Goal: Information Seeking & Learning: Learn about a topic

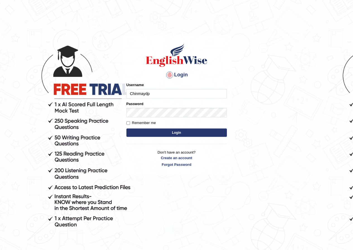
type input "Chinmaydp"
click at [136, 78] on h4 "Login" at bounding box center [176, 75] width 100 height 9
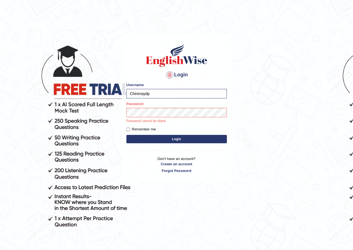
scroll to position [48, 0]
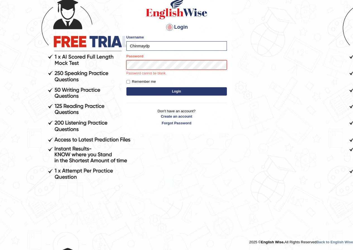
click at [126, 87] on button "Login" at bounding box center [176, 91] width 100 height 8
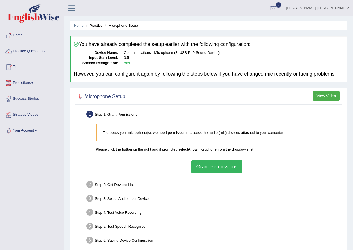
click at [201, 161] on button "Grant Permissions" at bounding box center [216, 166] width 51 height 13
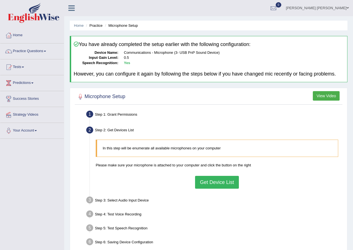
click at [215, 174] on div "In this step will be enumerate all available microphones on your computer Pleas…" at bounding box center [217, 164] width 248 height 54
click at [215, 183] on button "Get Device List" at bounding box center [217, 182] width 44 height 13
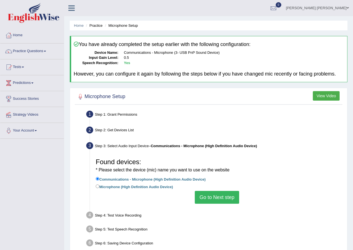
click at [218, 192] on button "Go to Next step" at bounding box center [217, 197] width 44 height 13
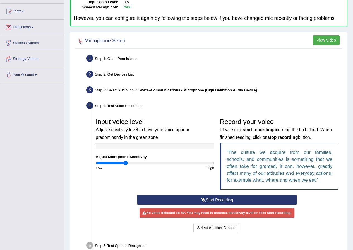
scroll to position [84, 0]
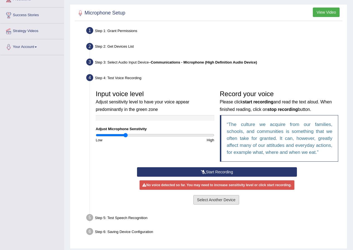
click at [218, 198] on button "Select Another Device" at bounding box center [216, 199] width 46 height 9
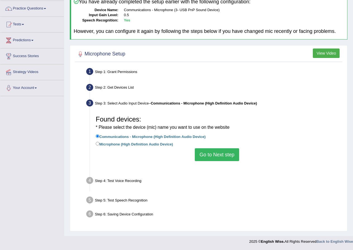
scroll to position [43, 0]
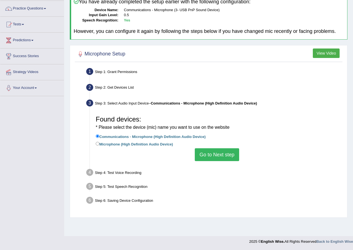
click at [219, 155] on button "Go to Next step" at bounding box center [217, 154] width 44 height 13
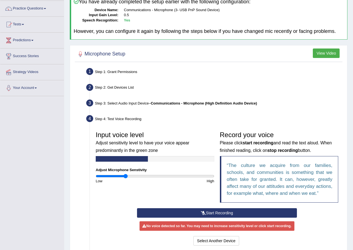
click at [223, 210] on button "Start Recording" at bounding box center [217, 212] width 160 height 9
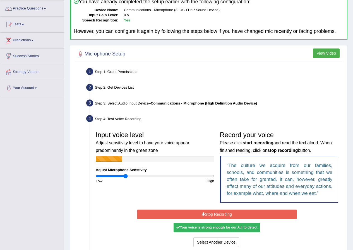
click at [222, 212] on button "Stop Recording" at bounding box center [217, 214] width 160 height 9
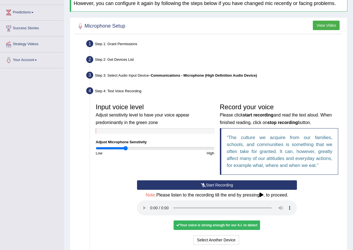
scroll to position [126, 0]
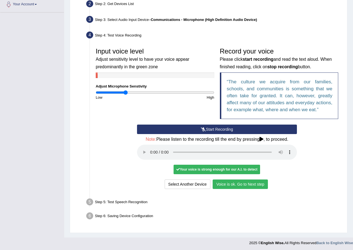
click at [221, 184] on button "Voice is ok. Go to Next step" at bounding box center [240, 184] width 55 height 9
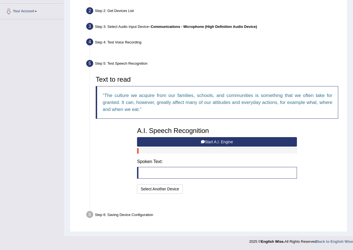
scroll to position [106, 0]
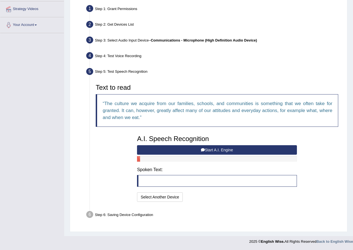
click at [220, 147] on button "Start A.I. Engine" at bounding box center [217, 149] width 160 height 9
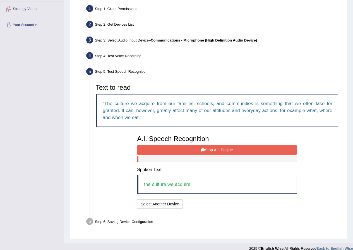
click at [220, 150] on button "Stop A.I. Engine" at bounding box center [217, 149] width 160 height 9
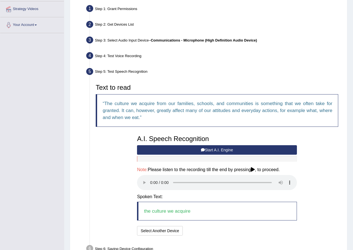
scroll to position [140, 0]
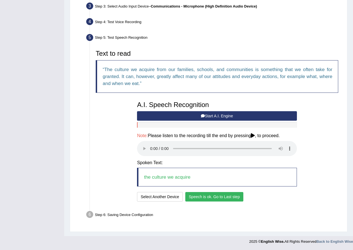
click at [196, 199] on button "Speech is ok. Go to Last step" at bounding box center [214, 196] width 58 height 9
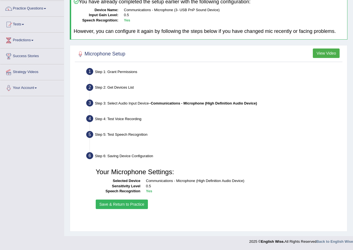
scroll to position [43, 0]
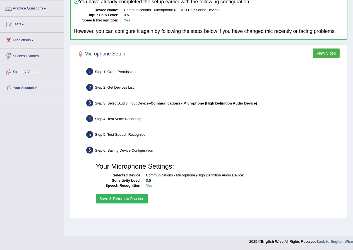
click at [129, 195] on button "Save & Return to Practice" at bounding box center [122, 198] width 52 height 9
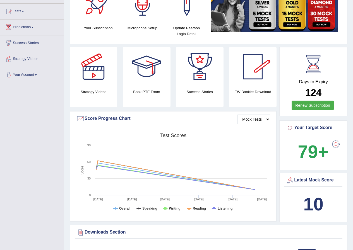
scroll to position [28, 0]
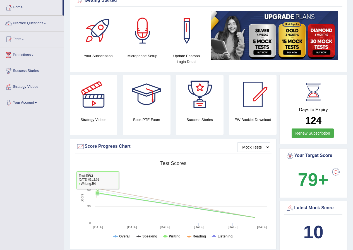
click at [98, 193] on g at bounding box center [175, 202] width 163 height 30
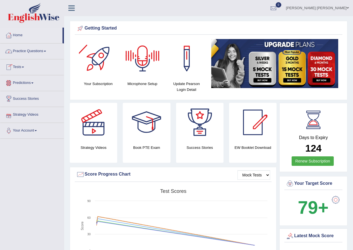
click at [317, 2] on link "Chinmay Deepak Patil" at bounding box center [317, 7] width 71 height 15
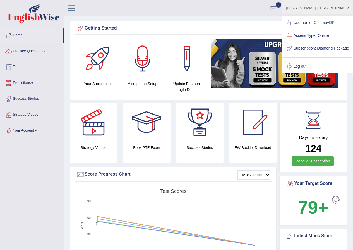
click at [24, 66] on link "Tests" at bounding box center [32, 66] width 64 height 14
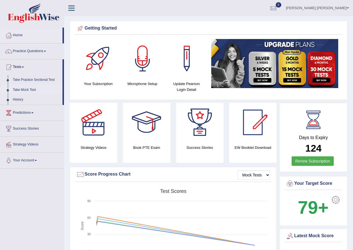
click at [27, 88] on link "Take Mock Test" at bounding box center [36, 90] width 52 height 10
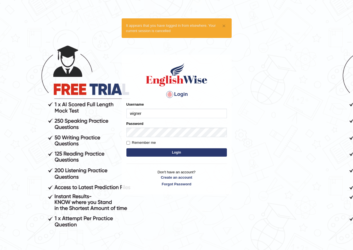
type input "wigner"
click at [126, 148] on button "Login" at bounding box center [176, 152] width 100 height 8
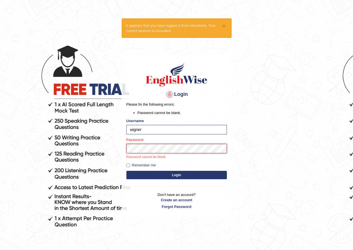
click at [126, 171] on button "Login" at bounding box center [176, 175] width 100 height 8
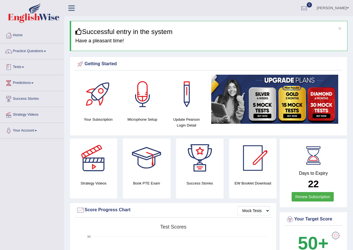
click at [23, 66] on link "Tests" at bounding box center [32, 66] width 64 height 14
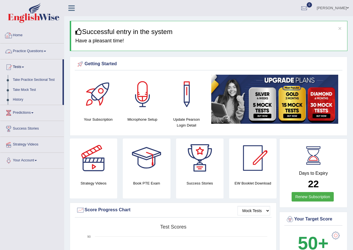
click at [21, 36] on link "Home" at bounding box center [32, 35] width 64 height 14
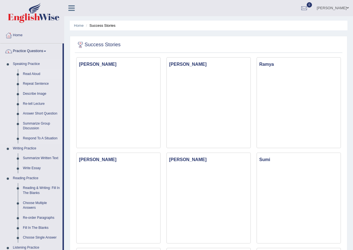
click at [35, 75] on link "Read Aloud" at bounding box center [41, 74] width 42 height 10
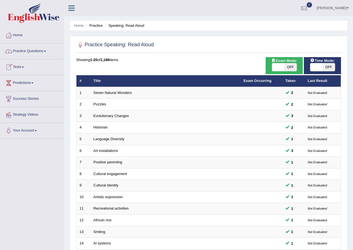
click at [318, 65] on span at bounding box center [316, 67] width 12 height 8
drag, startPoint x: 319, startPoint y: 37, endPoint x: 322, endPoint y: 45, distance: 8.0
click at [322, 45] on div at bounding box center [208, 44] width 265 height 11
click at [317, 67] on span at bounding box center [316, 67] width 12 height 8
click at [315, 66] on span at bounding box center [316, 67] width 12 height 8
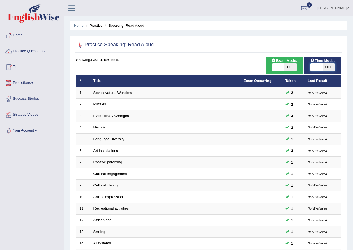
checkbox input "true"
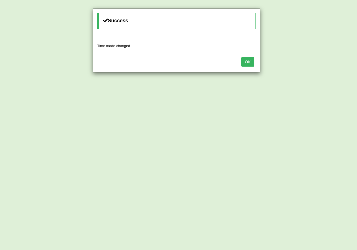
click at [244, 62] on button "OK" at bounding box center [247, 61] width 13 height 9
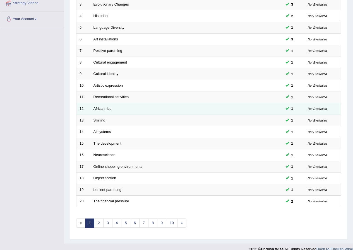
scroll to position [119, 0]
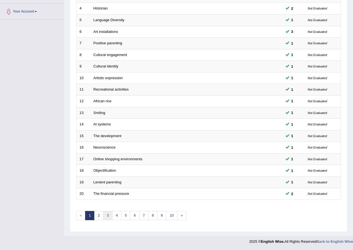
click at [108, 213] on link "3" at bounding box center [107, 215] width 9 height 9
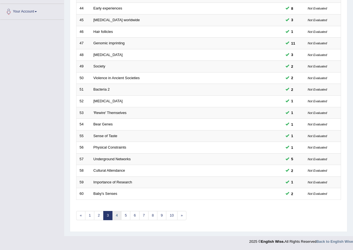
click at [114, 212] on link "4" at bounding box center [116, 215] width 9 height 9
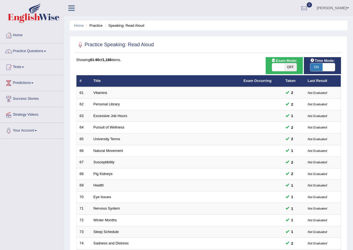
scroll to position [112, 0]
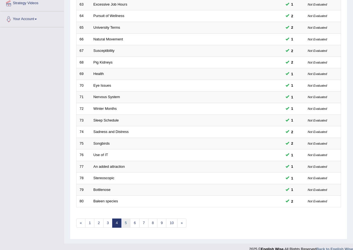
click at [126, 224] on link "5" at bounding box center [125, 223] width 9 height 9
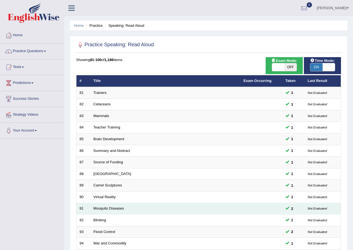
scroll to position [119, 0]
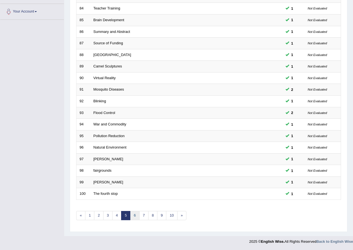
click at [132, 214] on link "6" at bounding box center [134, 215] width 9 height 9
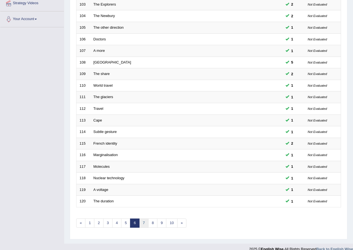
scroll to position [112, 0]
click at [143, 223] on link "7" at bounding box center [143, 223] width 9 height 9
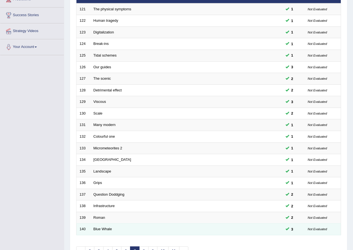
scroll to position [119, 0]
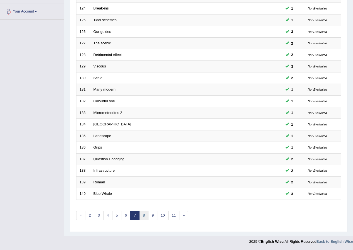
click at [143, 214] on link "8" at bounding box center [143, 215] width 9 height 9
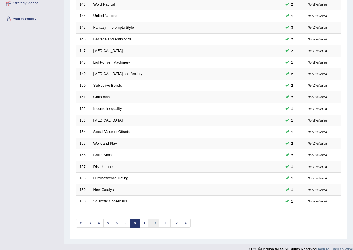
scroll to position [119, 0]
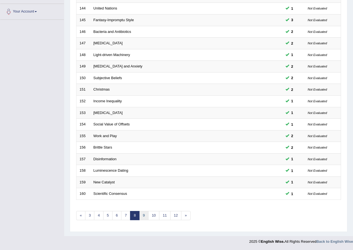
click at [145, 214] on link "9" at bounding box center [143, 215] width 9 height 9
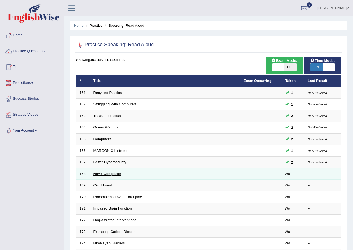
click at [104, 172] on link "Novel Composite" at bounding box center [107, 174] width 28 height 4
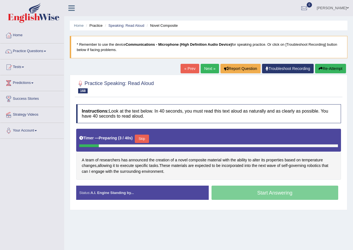
click at [146, 137] on button "Skip" at bounding box center [142, 139] width 14 height 8
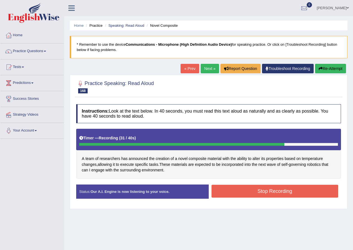
click at [268, 193] on button "Stop Recording" at bounding box center [274, 191] width 127 height 13
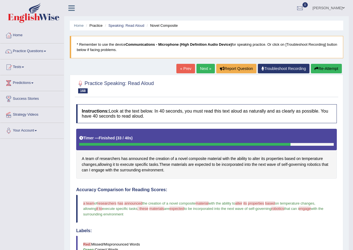
click at [330, 66] on button "Re-Attempt" at bounding box center [326, 68] width 31 height 9
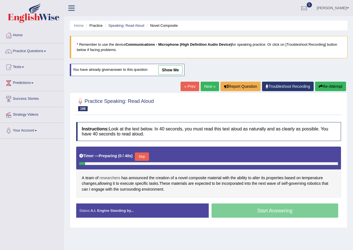
click at [106, 176] on span "researchers" at bounding box center [110, 178] width 21 height 6
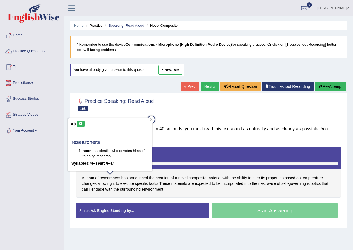
click at [79, 121] on button at bounding box center [81, 124] width 8 height 6
click at [87, 178] on span "team" at bounding box center [89, 178] width 9 height 6
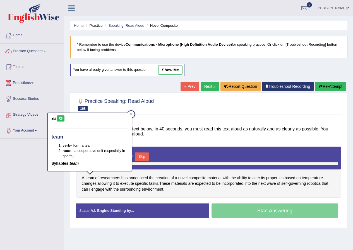
click at [60, 111] on link "Strategy Videos" at bounding box center [32, 114] width 64 height 14
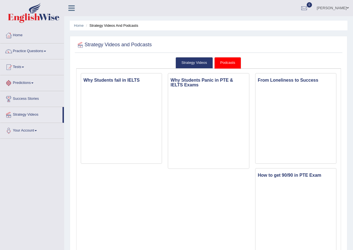
click at [32, 84] on link "Predictions" at bounding box center [32, 82] width 64 height 14
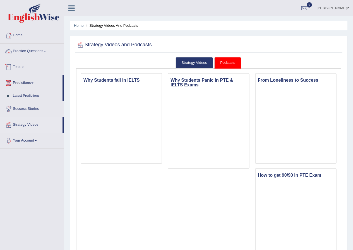
click at [31, 51] on link "Practice Questions" at bounding box center [32, 51] width 64 height 14
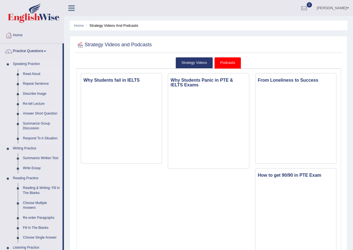
click at [35, 73] on link "Read Aloud" at bounding box center [41, 74] width 42 height 10
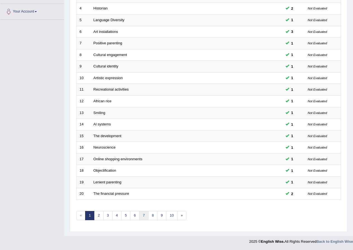
scroll to position [119, 0]
click at [134, 215] on link "6" at bounding box center [134, 215] width 9 height 9
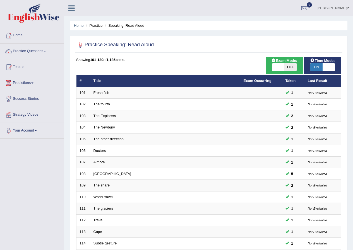
scroll to position [119, 0]
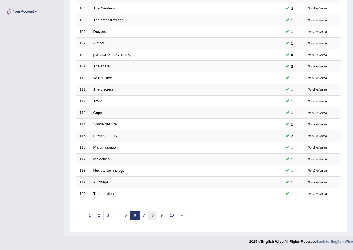
click at [149, 218] on link "8" at bounding box center [152, 215] width 9 height 9
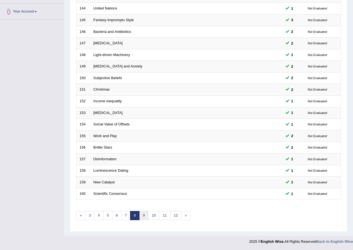
click at [140, 215] on link "9" at bounding box center [143, 215] width 9 height 9
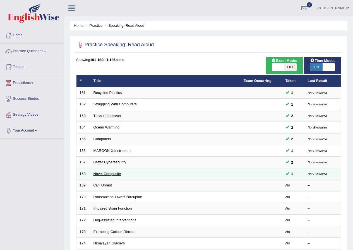
click at [109, 172] on link "Novel Composite" at bounding box center [107, 174] width 28 height 4
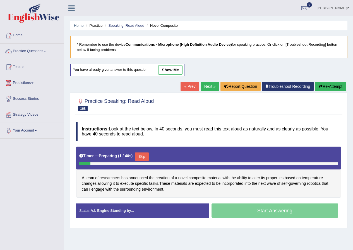
click at [103, 176] on span "researchers" at bounding box center [110, 178] width 21 height 6
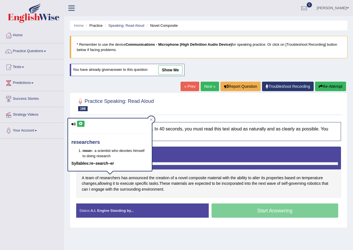
click at [81, 123] on icon at bounding box center [81, 123] width 4 height 3
drag, startPoint x: 185, startPoint y: 185, endPoint x: 148, endPoint y: 187, distance: 36.6
click at [184, 185] on span "materials" at bounding box center [179, 184] width 16 height 6
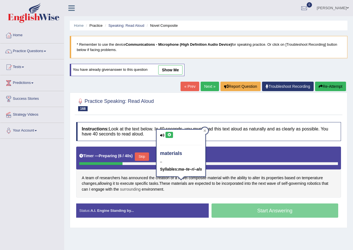
click at [133, 187] on span "surrounding" at bounding box center [130, 190] width 21 height 6
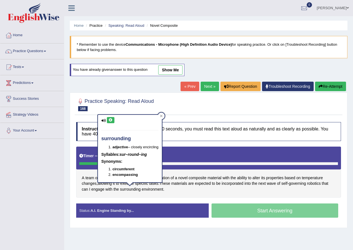
click at [109, 123] on button at bounding box center [111, 120] width 8 height 6
click at [201, 195] on div "A team of researchers has announced the creation of a novel composite material …" at bounding box center [208, 172] width 265 height 51
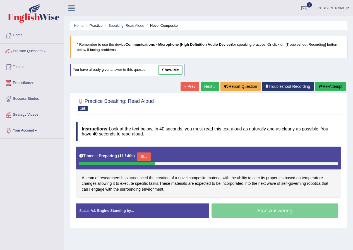
click at [144, 178] on span "announced" at bounding box center [138, 178] width 19 height 6
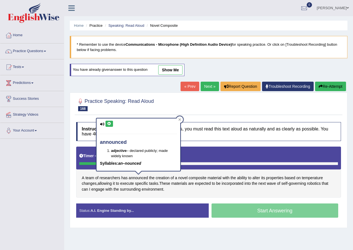
click at [112, 125] on button at bounding box center [109, 124] width 8 height 6
click at [198, 195] on div "A team of researchers has announced the creation of a novel composite material …" at bounding box center [208, 172] width 265 height 51
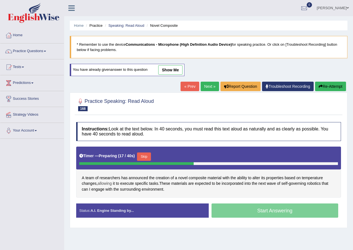
click at [103, 181] on span "allowing" at bounding box center [105, 184] width 14 height 6
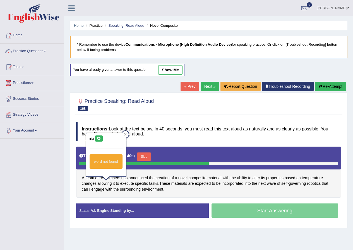
click at [98, 137] on icon at bounding box center [99, 138] width 4 height 3
click at [202, 177] on span "composite" at bounding box center [198, 178] width 18 height 6
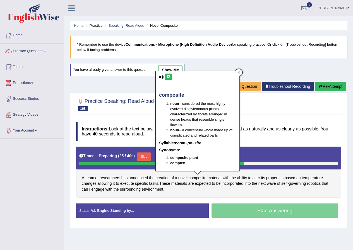
click at [170, 77] on icon at bounding box center [168, 76] width 4 height 3
click at [282, 103] on div at bounding box center [208, 104] width 265 height 17
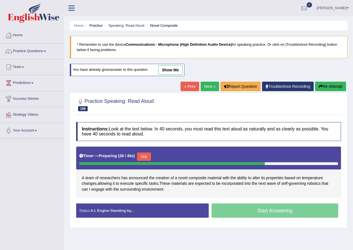
click at [148, 155] on button "Skip" at bounding box center [144, 157] width 14 height 8
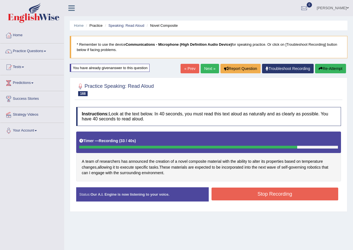
click at [269, 196] on button "Stop Recording" at bounding box center [274, 194] width 127 height 13
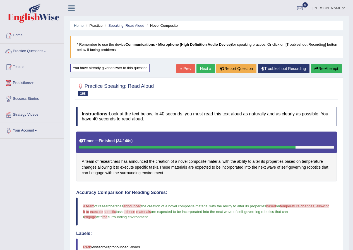
click at [201, 69] on link "Next »" at bounding box center [205, 68] width 18 height 9
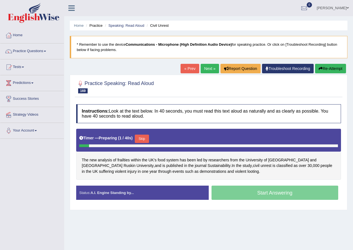
click at [143, 137] on button "Skip" at bounding box center [142, 139] width 14 height 8
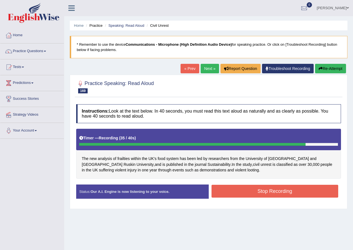
click at [284, 195] on button "Stop Recording" at bounding box center [274, 191] width 127 height 13
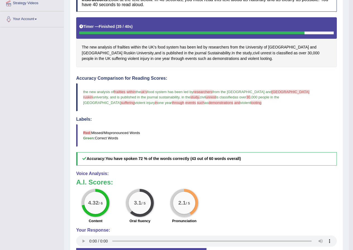
scroll to position [28, 0]
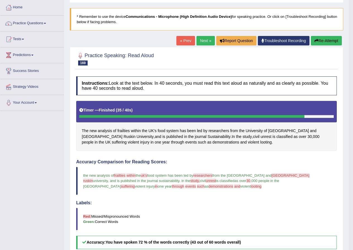
click at [201, 40] on link "Next »" at bounding box center [205, 40] width 18 height 9
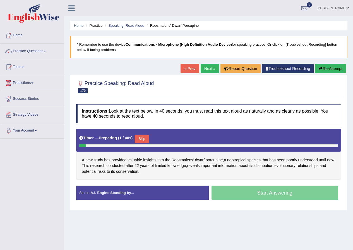
click at [143, 135] on button "Skip" at bounding box center [142, 139] width 14 height 8
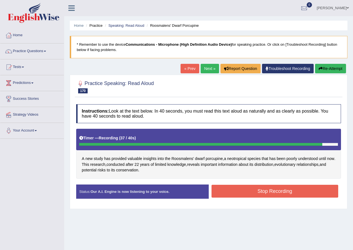
click at [277, 193] on button "Stop Recording" at bounding box center [274, 191] width 127 height 13
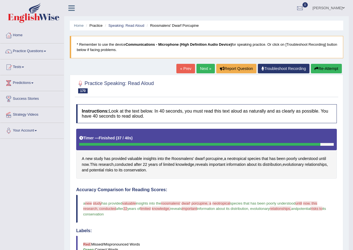
click at [329, 66] on button "Re-Attempt" at bounding box center [326, 68] width 31 height 9
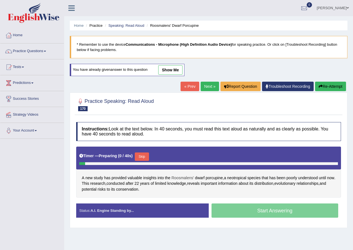
click at [185, 177] on span "Roosmalens'" at bounding box center [182, 178] width 23 height 6
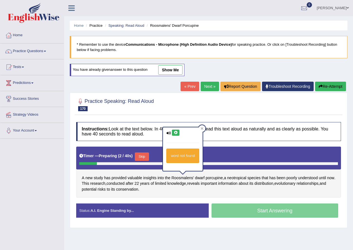
click at [174, 132] on icon at bounding box center [175, 132] width 4 height 3
click at [216, 178] on span "porcupine" at bounding box center [214, 178] width 17 height 6
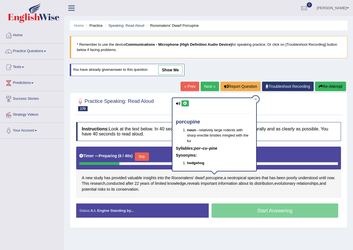
click at [185, 103] on icon at bounding box center [185, 103] width 4 height 3
click at [310, 180] on span "understood" at bounding box center [308, 178] width 20 height 6
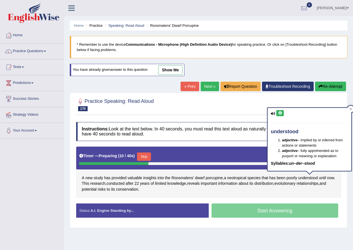
click at [286, 115] on div "understood adjective – implied by or inferred from actions or statements adject…" at bounding box center [309, 139] width 84 height 63
click at [282, 114] on button at bounding box center [280, 113] width 8 height 6
click at [139, 185] on span "22" at bounding box center [136, 184] width 4 height 6
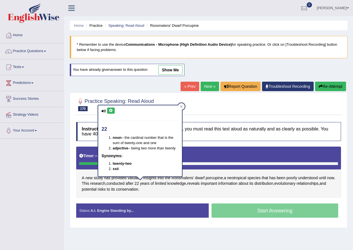
click at [113, 111] on button at bounding box center [111, 111] width 8 height 6
click at [311, 183] on span "relationships" at bounding box center [307, 184] width 22 height 6
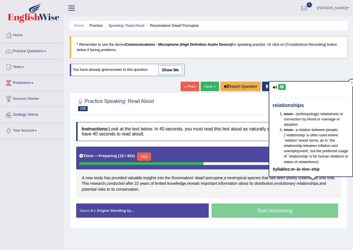
click at [281, 86] on icon at bounding box center [282, 86] width 4 height 3
click at [143, 155] on button "Skip" at bounding box center [144, 157] width 14 height 8
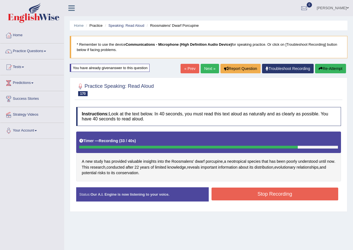
click at [272, 196] on button "Stop Recording" at bounding box center [274, 194] width 127 height 13
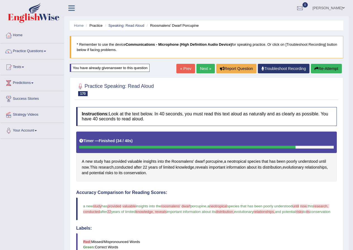
click at [329, 67] on button "Re-Attempt" at bounding box center [326, 68] width 31 height 9
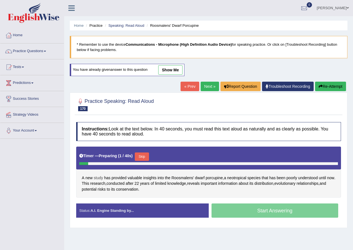
click at [96, 178] on span "study" at bounding box center [98, 178] width 9 height 6
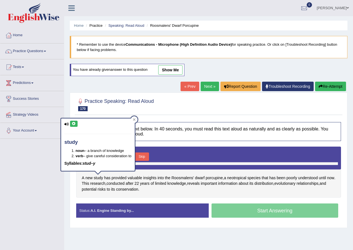
click at [75, 125] on icon at bounding box center [74, 123] width 4 height 3
click at [149, 195] on div "A new study has provided valuable insights into the Roosmalens' dwarf porcupine…" at bounding box center [208, 172] width 265 height 51
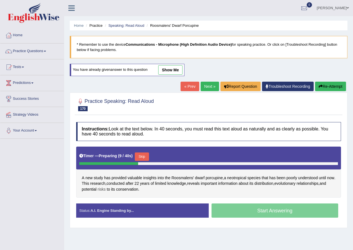
click at [100, 190] on span "risks" at bounding box center [102, 190] width 8 height 6
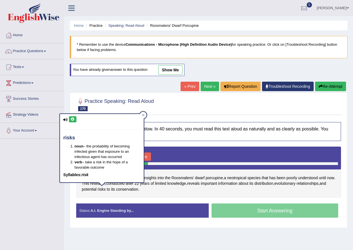
click at [71, 121] on icon at bounding box center [73, 119] width 4 height 3
click at [230, 114] on div "Practice Speaking: Read Aloud 170 Roosmalens' Dwarf Porcupine" at bounding box center [208, 106] width 267 height 20
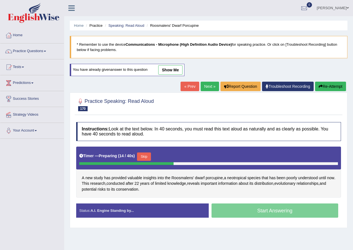
click at [143, 155] on button "Skip" at bounding box center [144, 157] width 14 height 8
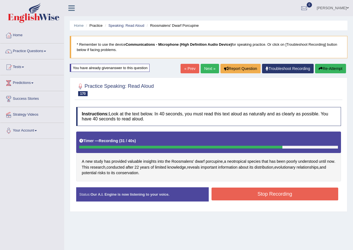
click at [261, 198] on button "Stop Recording" at bounding box center [274, 194] width 127 height 13
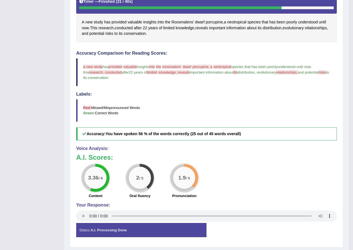
scroll to position [28, 0]
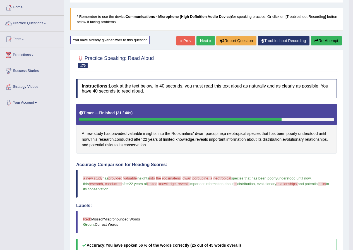
click at [326, 42] on button "Re-Attempt" at bounding box center [326, 40] width 31 height 9
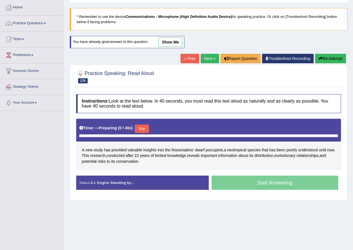
scroll to position [28, 0]
click at [175, 154] on span "knowledge" at bounding box center [176, 156] width 19 height 6
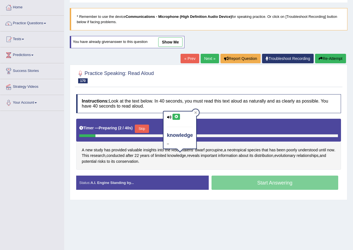
click at [176, 119] on icon at bounding box center [176, 116] width 4 height 3
click at [174, 165] on div "A new study has provided valuable insights into the Roosmalens' dwarf porcupine…" at bounding box center [208, 144] width 265 height 51
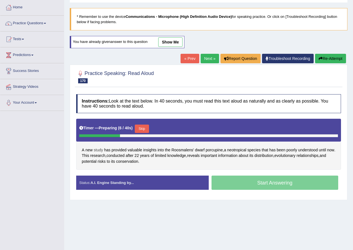
click at [97, 150] on span "study" at bounding box center [98, 150] width 9 height 6
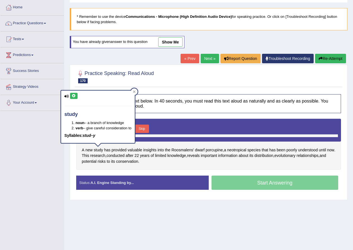
click at [74, 98] on button at bounding box center [74, 96] width 8 height 6
click at [86, 149] on span "new" at bounding box center [88, 150] width 7 height 6
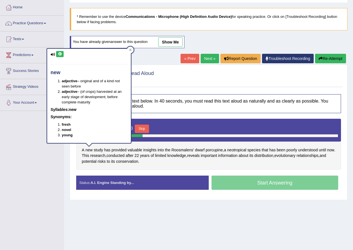
click at [61, 54] on icon at bounding box center [60, 53] width 4 height 3
click at [189, 149] on span "Roosmalens'" at bounding box center [182, 150] width 23 height 6
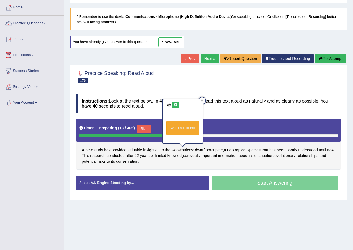
click at [174, 104] on icon at bounding box center [175, 104] width 4 height 3
click at [195, 155] on span "reveals" at bounding box center [193, 156] width 13 height 6
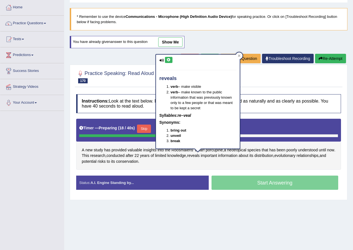
click at [168, 61] on icon at bounding box center [168, 59] width 4 height 3
click at [179, 157] on span "knowledge" at bounding box center [176, 156] width 19 height 6
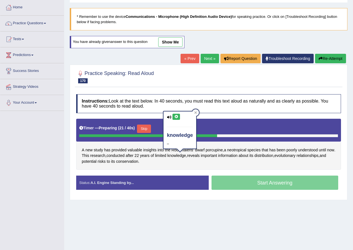
click at [175, 118] on icon at bounding box center [176, 116] width 4 height 3
click at [90, 163] on span "potential" at bounding box center [89, 162] width 15 height 6
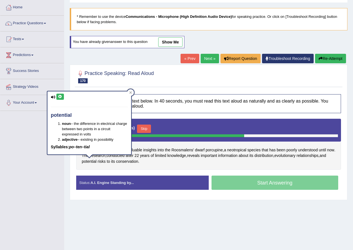
click at [61, 96] on icon at bounding box center [60, 96] width 4 height 3
click at [313, 156] on span "relationships" at bounding box center [307, 156] width 22 height 6
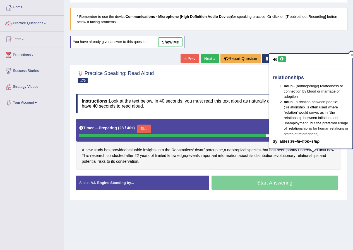
click at [278, 59] on button at bounding box center [282, 59] width 8 height 6
click at [274, 169] on div "A new study has provided valuable insights into the Roosmalens' dwarf porcupine…" at bounding box center [208, 144] width 265 height 51
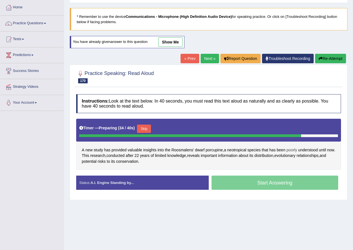
click at [292, 150] on span "poorly" at bounding box center [291, 150] width 11 height 6
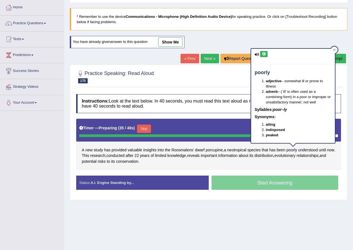
click at [268, 56] on div "poorly adjective – somewhat ill or prone to illness adverb – (`ill' is often us…" at bounding box center [293, 96] width 84 height 94
click at [266, 54] on icon at bounding box center [264, 53] width 4 height 3
click at [274, 164] on div "A new study has provided valuable insights into the Roosmalens' dwarf porcupine…" at bounding box center [208, 144] width 265 height 51
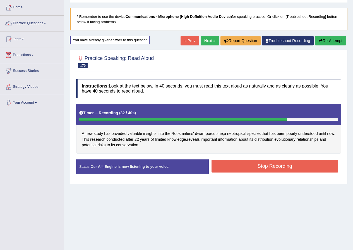
click at [293, 170] on button "Stop Recording" at bounding box center [274, 166] width 127 height 13
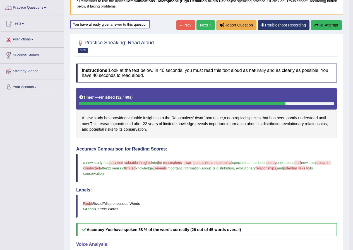
scroll to position [0, 0]
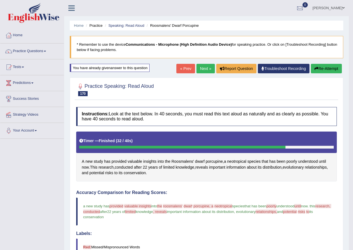
click at [201, 72] on link "Next »" at bounding box center [205, 68] width 18 height 9
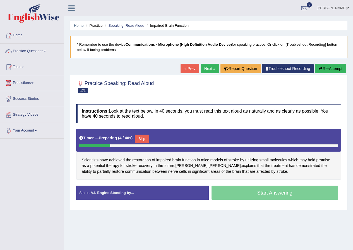
click at [143, 141] on button "Skip" at bounding box center [142, 139] width 14 height 8
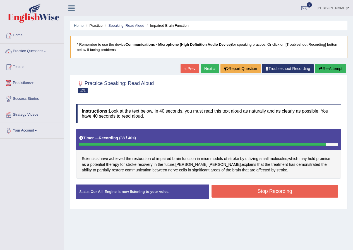
click at [271, 188] on button "Stop Recording" at bounding box center [274, 191] width 127 height 13
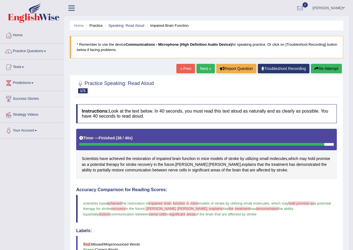
click at [325, 71] on button "Re-Attempt" at bounding box center [326, 68] width 31 height 9
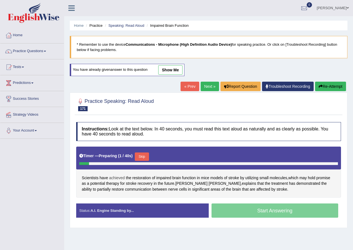
click at [117, 179] on span "achieved" at bounding box center [117, 178] width 16 height 6
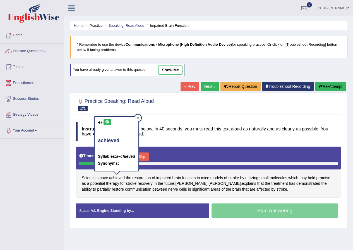
click at [107, 121] on icon at bounding box center [107, 121] width 4 height 3
click at [86, 178] on span "Scientists" at bounding box center [90, 178] width 17 height 6
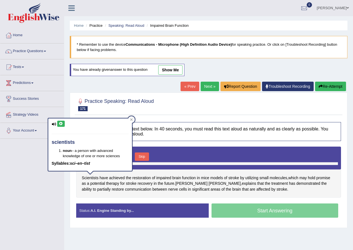
click at [61, 127] on button at bounding box center [61, 124] width 8 height 6
click at [131, 178] on div "Scientists have achieved the restoration of impaired brain function in mice mod…" at bounding box center [208, 172] width 265 height 51
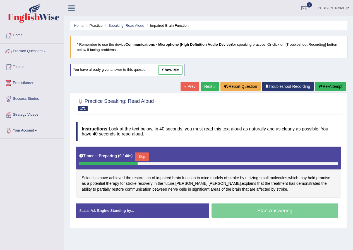
click at [139, 177] on span "restoration" at bounding box center [141, 178] width 18 height 6
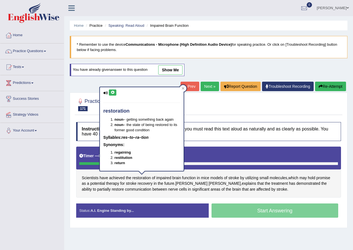
click at [112, 97] on div "restoration noun – getting something back again noun – the state of being resto…" at bounding box center [142, 128] width 84 height 83
click at [114, 94] on icon at bounding box center [112, 92] width 4 height 3
click at [167, 176] on span "impaired" at bounding box center [163, 178] width 15 height 6
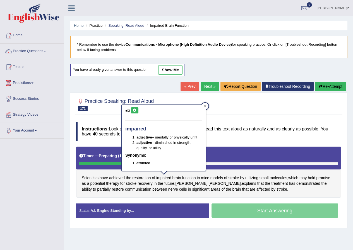
click at [137, 108] on button at bounding box center [135, 110] width 8 height 6
click at [179, 178] on span "brain" at bounding box center [176, 178] width 9 height 6
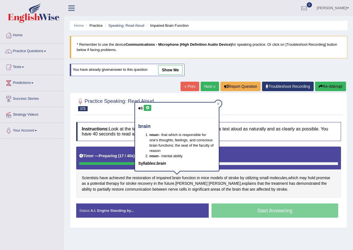
click at [148, 108] on icon at bounding box center [147, 107] width 4 height 3
click at [234, 178] on span "stroke" at bounding box center [233, 178] width 11 height 6
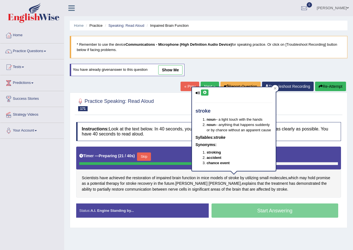
click at [205, 92] on icon at bounding box center [204, 92] width 4 height 3
click at [251, 180] on span "utilizing" at bounding box center [251, 178] width 13 height 6
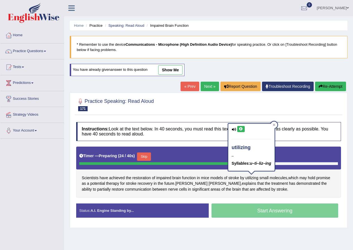
click at [244, 130] on button at bounding box center [241, 129] width 8 height 6
click at [279, 194] on div "Scientists have achieved the restoration of impaired brain function in mice mod…" at bounding box center [208, 172] width 265 height 51
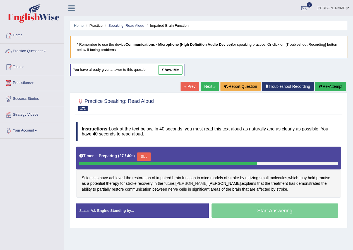
click at [187, 183] on span "Tadeusz" at bounding box center [191, 184] width 32 height 6
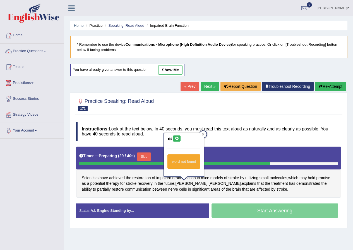
click at [175, 139] on icon at bounding box center [177, 138] width 4 height 3
click at [209, 183] on span "Wieloch" at bounding box center [225, 184] width 32 height 6
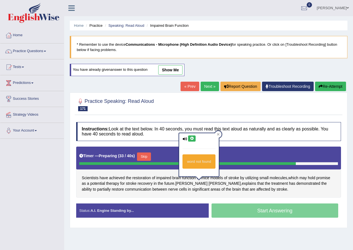
click at [192, 141] on button at bounding box center [192, 139] width 8 height 6
click at [279, 187] on div "Scientists have achieved the restoration of impaired brain function in mice mod…" at bounding box center [208, 172] width 265 height 51
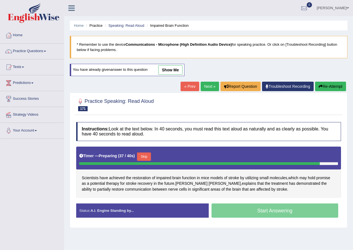
click at [144, 160] on button "Skip" at bounding box center [144, 157] width 14 height 8
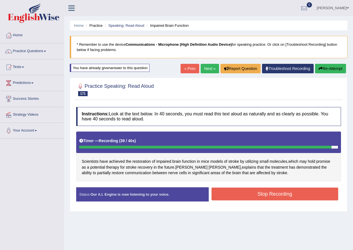
click at [261, 188] on button "Stop Recording" at bounding box center [274, 194] width 127 height 13
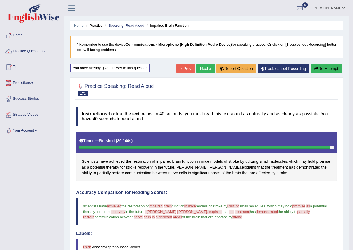
click at [205, 66] on link "Next »" at bounding box center [205, 68] width 18 height 9
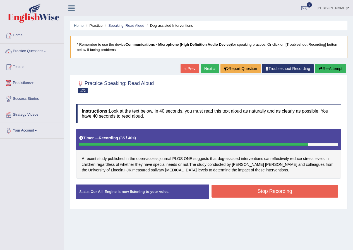
click at [256, 190] on button "Stop Recording" at bounding box center [274, 191] width 127 height 13
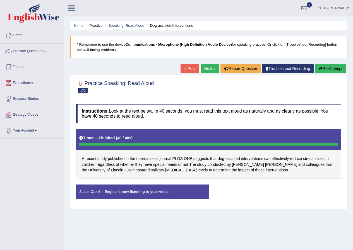
scroll to position [43, 0]
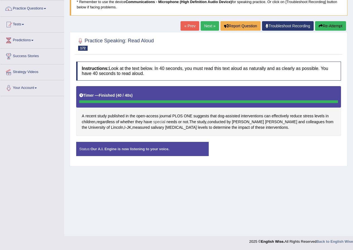
click at [161, 124] on span "special" at bounding box center [159, 122] width 12 height 6
click at [163, 122] on div at bounding box center [162, 123] width 9 height 4
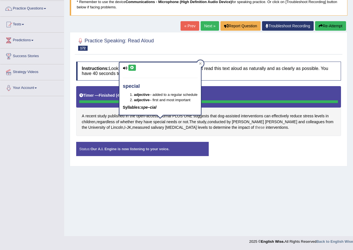
click at [255, 125] on span "these" at bounding box center [259, 128] width 9 height 6
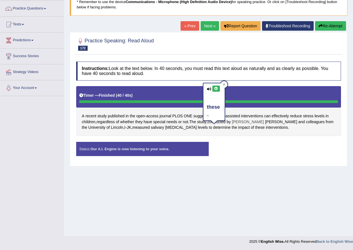
click at [239, 120] on span "[PERSON_NAME]" at bounding box center [248, 122] width 32 height 6
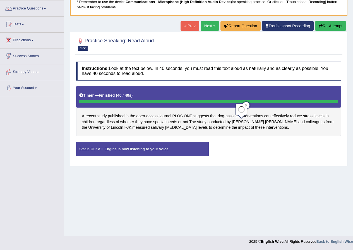
scroll to position [0, 0]
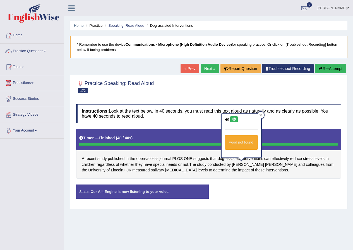
click at [231, 185] on div "Start Answering" at bounding box center [275, 185] width 132 height 0
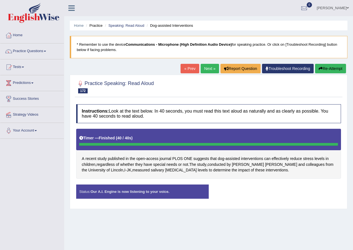
click at [323, 67] on button "Re-Attempt" at bounding box center [330, 68] width 31 height 9
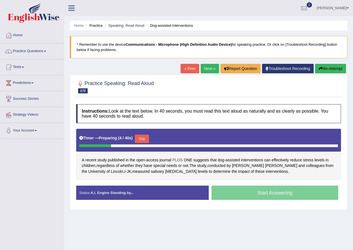
click at [178, 158] on span "PLOS" at bounding box center [177, 160] width 10 height 6
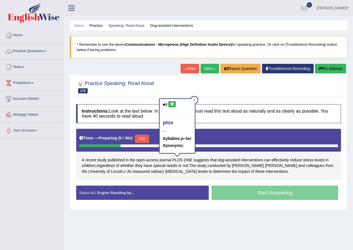
click at [172, 103] on icon at bounding box center [172, 104] width 4 height 3
click at [132, 172] on span "measured" at bounding box center [140, 172] width 17 height 6
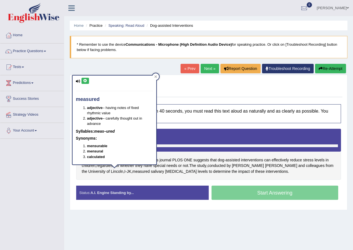
click at [83, 81] on icon at bounding box center [85, 80] width 4 height 3
click at [273, 159] on span "effectively" at bounding box center [279, 160] width 17 height 6
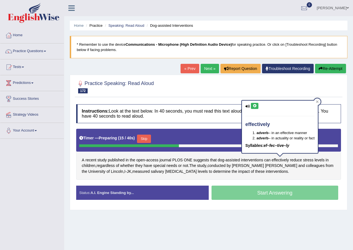
click at [256, 103] on button at bounding box center [255, 106] width 8 height 6
click at [265, 172] on span "interventions" at bounding box center [276, 172] width 22 height 6
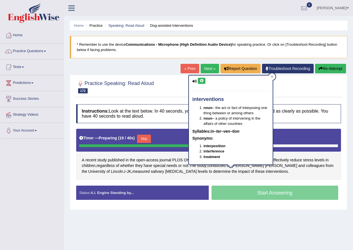
click at [200, 78] on button at bounding box center [202, 81] width 8 height 6
click at [130, 165] on span "whether" at bounding box center [127, 166] width 14 height 6
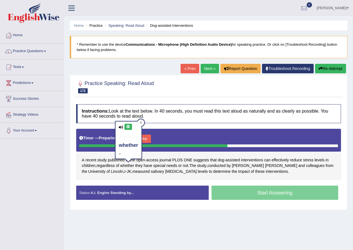
click at [125, 124] on button at bounding box center [128, 127] width 8 height 6
click at [109, 166] on span "regardless" at bounding box center [105, 166] width 18 height 6
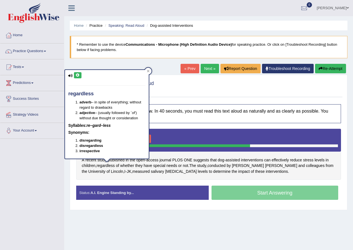
click at [79, 75] on icon at bounding box center [78, 75] width 4 height 3
click at [211, 179] on div "A recent study published in the open - access journal PLOS ONE suggests that do…" at bounding box center [208, 154] width 265 height 51
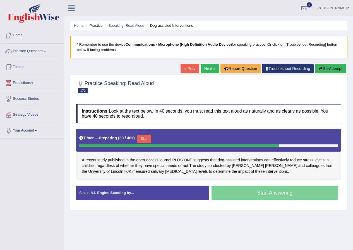
click at [86, 166] on span "children" at bounding box center [89, 166] width 14 height 6
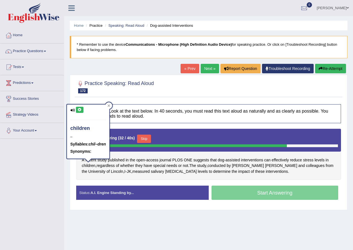
click at [79, 109] on icon at bounding box center [80, 109] width 4 height 3
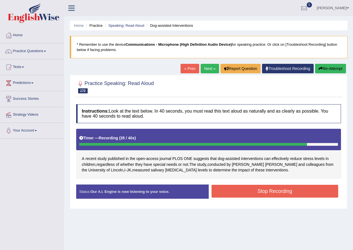
click at [261, 191] on button "Stop Recording" at bounding box center [274, 191] width 127 height 13
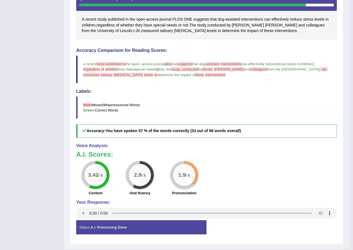
scroll to position [28, 0]
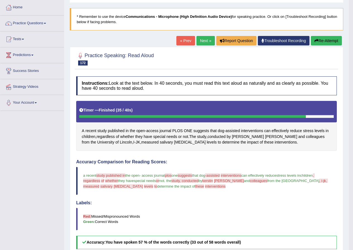
click at [331, 37] on button "Re-Attempt" at bounding box center [326, 40] width 31 height 9
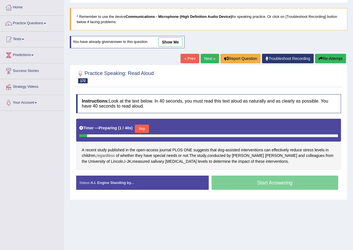
click at [109, 154] on span "regardless" at bounding box center [105, 156] width 18 height 6
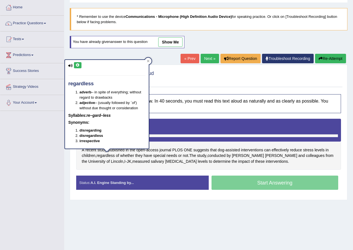
click at [77, 65] on icon at bounding box center [78, 65] width 4 height 3
click at [165, 159] on span "[MEDICAL_DATA]" at bounding box center [181, 162] width 32 height 6
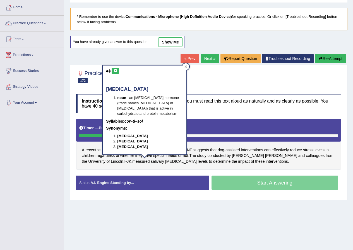
click at [86, 146] on div "A recent study published in the open - access journal PLOS ONE suggests that do…" at bounding box center [208, 144] width 265 height 51
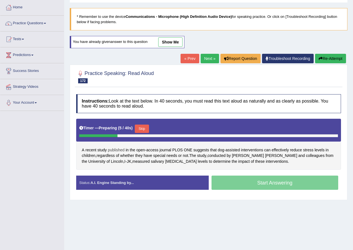
click at [114, 149] on span "published" at bounding box center [116, 150] width 17 height 6
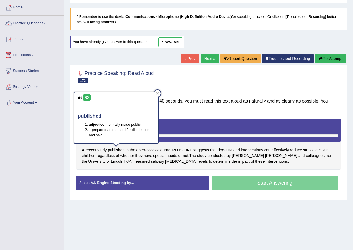
click at [87, 98] on icon at bounding box center [87, 97] width 4 height 3
click at [148, 149] on span "access" at bounding box center [152, 150] width 12 height 6
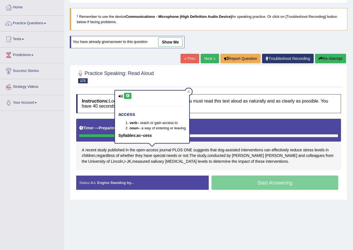
click at [125, 97] on button at bounding box center [128, 96] width 8 height 6
click at [175, 149] on span "PLOS" at bounding box center [177, 150] width 10 height 6
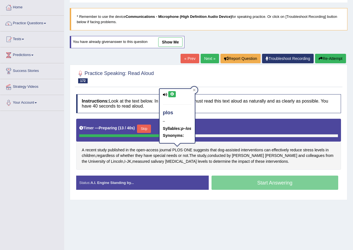
click at [173, 95] on icon at bounding box center [172, 94] width 4 height 3
click at [240, 154] on span "[PERSON_NAME]" at bounding box center [248, 156] width 32 height 6
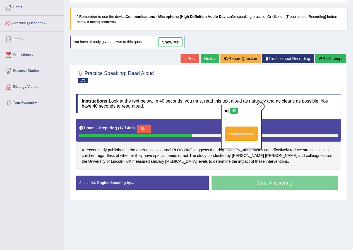
click at [235, 110] on icon at bounding box center [234, 110] width 4 height 3
click at [147, 131] on button "Skip" at bounding box center [144, 129] width 14 height 8
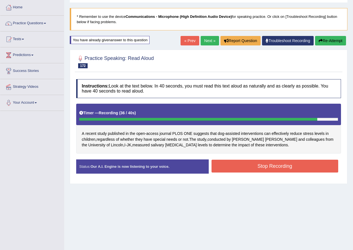
click at [269, 168] on button "Stop Recording" at bounding box center [274, 166] width 127 height 13
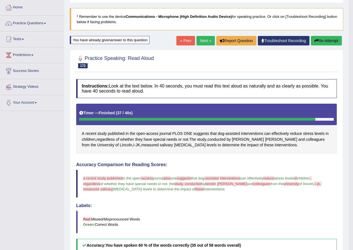
click at [329, 41] on button "Re-Attempt" at bounding box center [326, 40] width 31 height 9
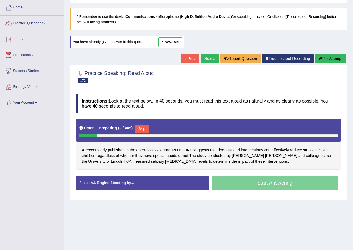
click at [124, 161] on span "I" at bounding box center [124, 162] width 1 height 6
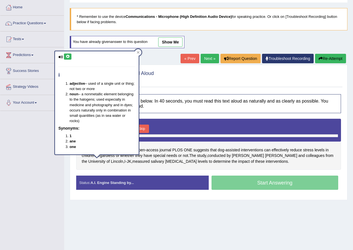
click at [67, 55] on icon at bounding box center [68, 56] width 4 height 3
click at [127, 163] on span "JK" at bounding box center [129, 162] width 4 height 6
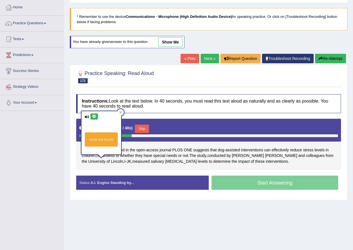
click at [97, 117] on button at bounding box center [94, 117] width 8 height 6
click at [213, 163] on span "determine" at bounding box center [221, 162] width 17 height 6
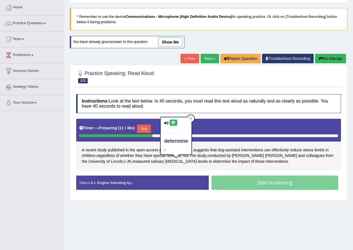
click at [192, 92] on div "Instructions: Look at the text below. In 40 seconds, you must read this text al…" at bounding box center [208, 144] width 267 height 106
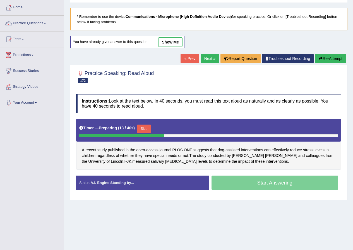
click at [202, 58] on link "Next »" at bounding box center [210, 58] width 18 height 9
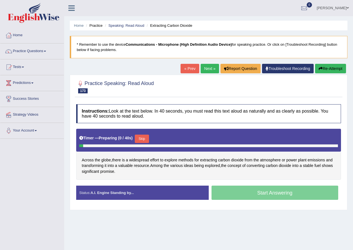
click at [145, 138] on button "Skip" at bounding box center [142, 139] width 14 height 8
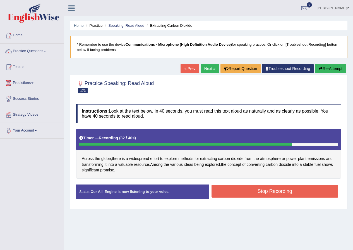
click at [272, 193] on button "Stop Recording" at bounding box center [274, 191] width 127 height 13
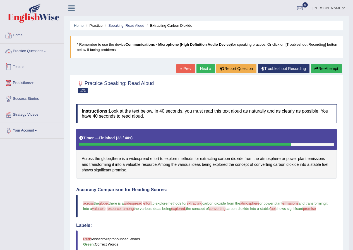
click at [25, 64] on link "Tests" at bounding box center [32, 66] width 64 height 14
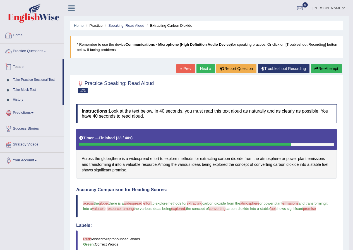
click at [30, 47] on link "Practice Questions" at bounding box center [32, 51] width 64 height 14
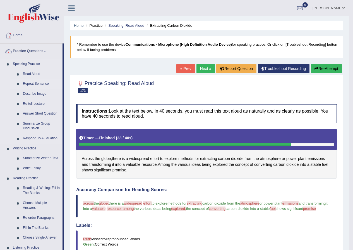
click at [31, 83] on link "Repeat Sentence" at bounding box center [41, 84] width 42 height 10
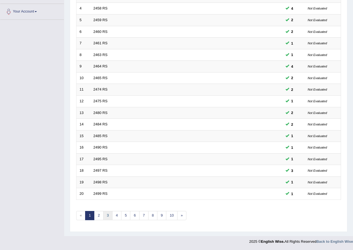
click at [111, 218] on link "3" at bounding box center [107, 215] width 9 height 9
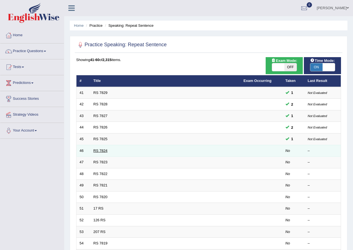
click at [96, 151] on link "RS 7824" at bounding box center [100, 151] width 14 height 4
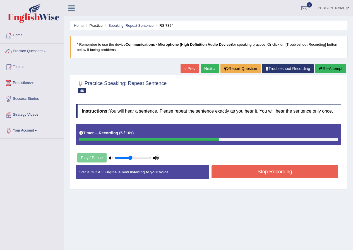
click at [259, 173] on button "Stop Recording" at bounding box center [274, 171] width 127 height 13
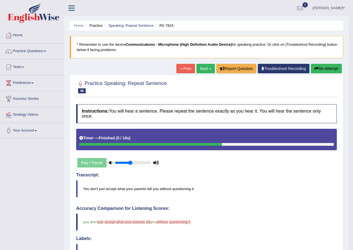
click at [202, 61] on div "Home Practice Speaking: Repeat Sentence RS 7824 * Remember to use the device Co…" at bounding box center [206, 198] width 284 height 397
click at [202, 67] on link "Next »" at bounding box center [205, 68] width 18 height 9
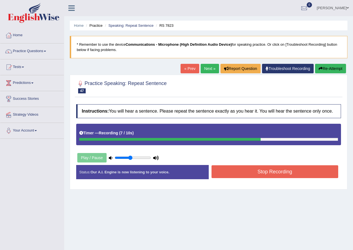
click at [265, 172] on button "Stop Recording" at bounding box center [274, 171] width 127 height 13
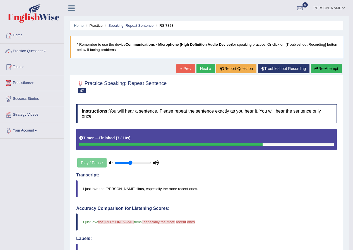
click at [204, 65] on link "Next »" at bounding box center [205, 68] width 18 height 9
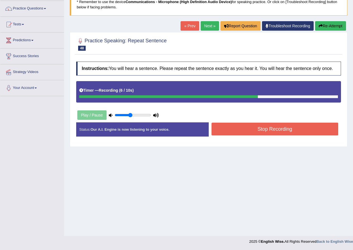
click at [284, 128] on button "Stop Recording" at bounding box center [274, 129] width 127 height 13
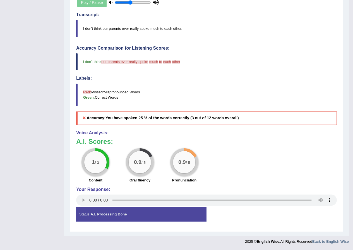
scroll to position [21, 0]
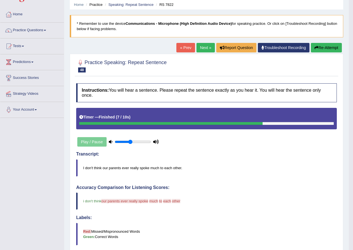
click at [205, 49] on link "Next »" at bounding box center [205, 47] width 18 height 9
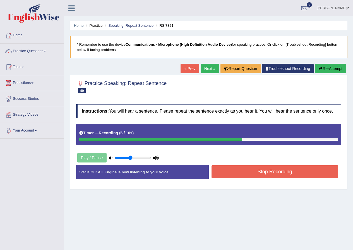
click at [279, 173] on button "Stop Recording" at bounding box center [274, 171] width 127 height 13
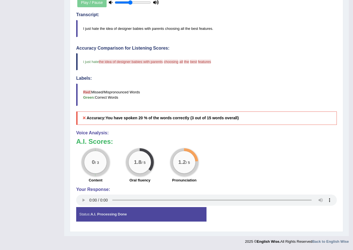
scroll to position [49, 0]
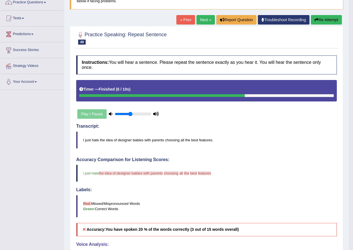
click at [201, 19] on link "Next »" at bounding box center [205, 19] width 18 height 9
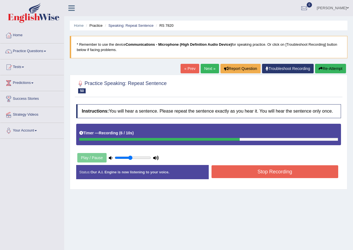
click at [277, 172] on button "Stop Recording" at bounding box center [274, 171] width 127 height 13
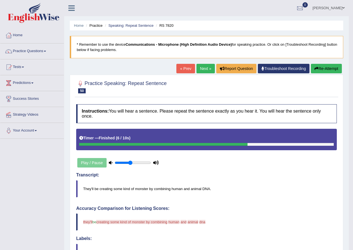
click at [204, 66] on link "Next »" at bounding box center [205, 68] width 18 height 9
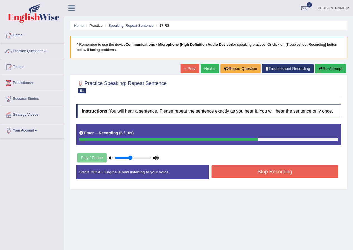
click at [273, 172] on button "Stop Recording" at bounding box center [274, 171] width 127 height 13
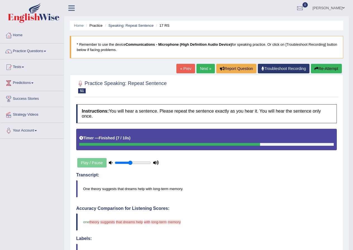
click at [203, 66] on link "Next »" at bounding box center [205, 68] width 18 height 9
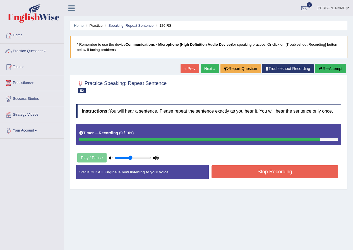
click at [268, 171] on button "Stop Recording" at bounding box center [274, 171] width 127 height 13
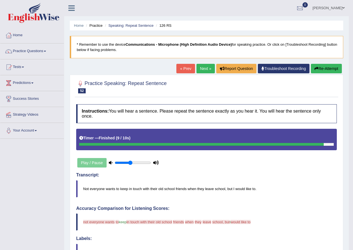
click at [332, 71] on button "Re-Attempt" at bounding box center [326, 68] width 31 height 9
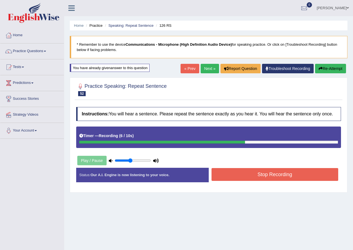
click at [280, 171] on button "Stop Recording" at bounding box center [274, 174] width 127 height 13
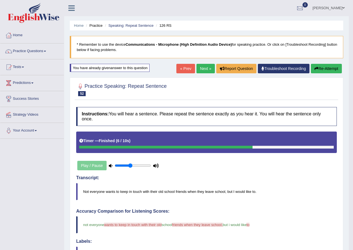
click at [200, 70] on link "Next »" at bounding box center [205, 68] width 18 height 9
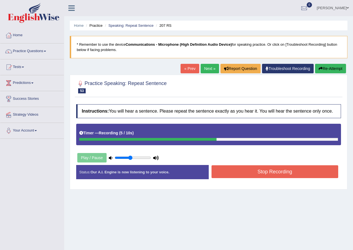
click at [272, 175] on button "Stop Recording" at bounding box center [274, 171] width 127 height 13
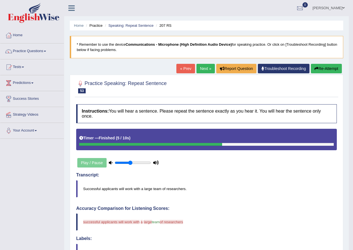
click at [199, 67] on link "Next »" at bounding box center [205, 68] width 18 height 9
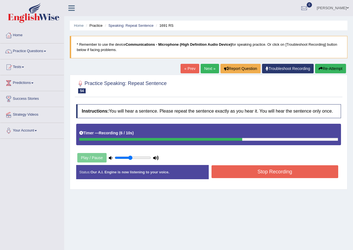
click at [273, 173] on button "Stop Recording" at bounding box center [274, 171] width 127 height 13
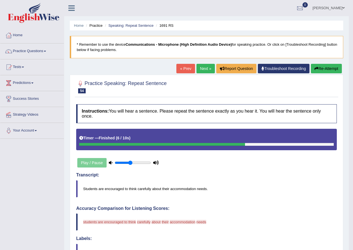
click at [320, 71] on button "Re-Attempt" at bounding box center [326, 68] width 31 height 9
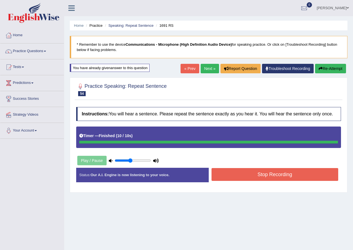
click at [288, 175] on div "Status: Our A.I. Engine is now listening to your voice. Start Answering Stop Re…" at bounding box center [208, 178] width 265 height 20
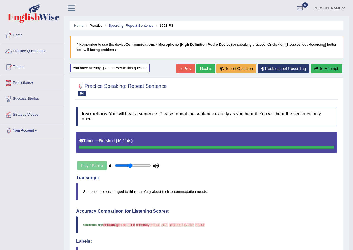
click at [203, 72] on link "Next »" at bounding box center [205, 68] width 18 height 9
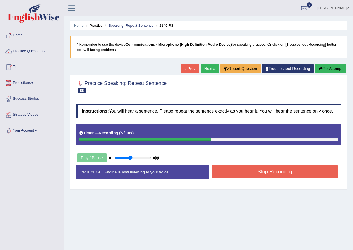
click at [271, 173] on button "Stop Recording" at bounding box center [274, 171] width 127 height 13
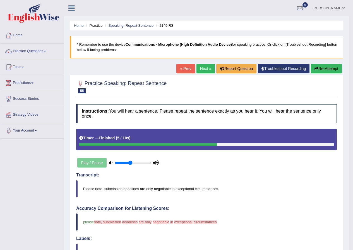
click at [202, 67] on link "Next »" at bounding box center [205, 68] width 18 height 9
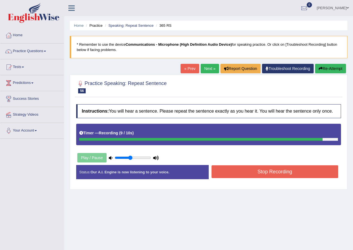
click at [288, 168] on button "Stop Recording" at bounding box center [274, 171] width 127 height 13
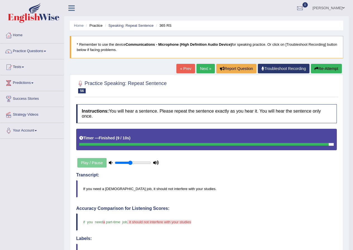
click at [202, 69] on link "Next »" at bounding box center [205, 68] width 18 height 9
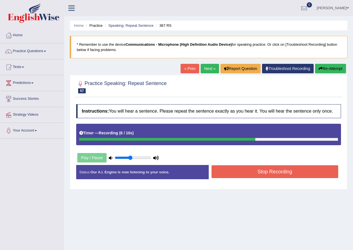
click at [278, 172] on button "Stop Recording" at bounding box center [274, 171] width 127 height 13
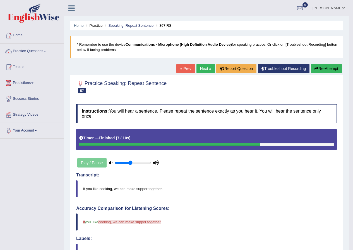
click at [325, 65] on button "Re-Attempt" at bounding box center [326, 68] width 31 height 9
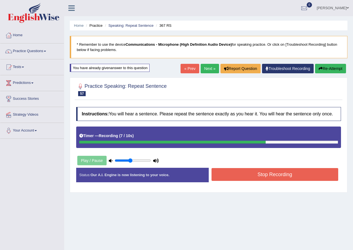
click at [283, 175] on button "Stop Recording" at bounding box center [274, 174] width 127 height 13
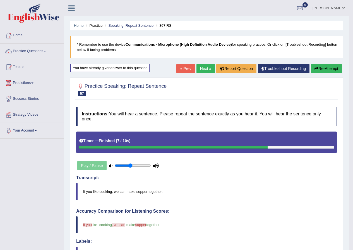
click at [201, 65] on link "Next »" at bounding box center [205, 68] width 18 height 9
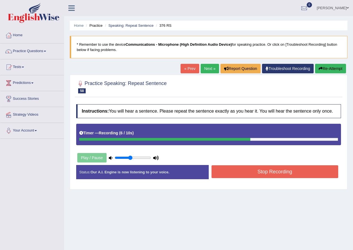
click at [264, 173] on button "Stop Recording" at bounding box center [274, 171] width 127 height 13
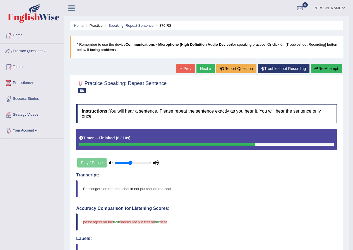
click at [203, 67] on link "Next »" at bounding box center [205, 68] width 18 height 9
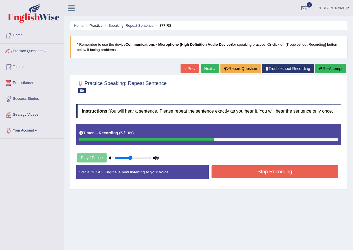
click at [268, 171] on button "Stop Recording" at bounding box center [274, 171] width 127 height 13
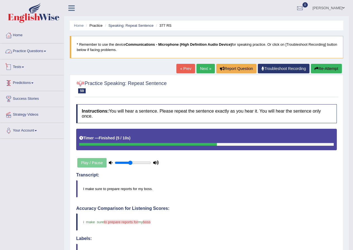
click at [41, 49] on link "Practice Questions" at bounding box center [32, 51] width 64 height 14
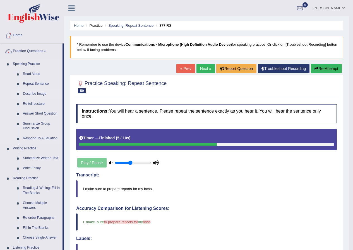
click at [36, 94] on link "Describe Image" at bounding box center [41, 94] width 42 height 10
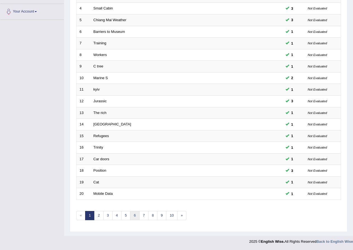
click at [132, 216] on link "6" at bounding box center [134, 215] width 9 height 9
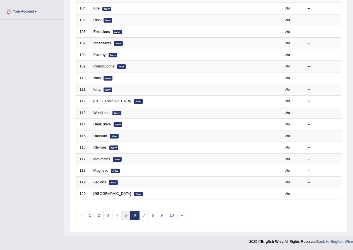
click at [130, 214] on link "5" at bounding box center [125, 215] width 9 height 9
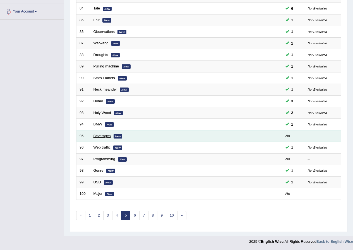
click at [101, 136] on link "Beverages" at bounding box center [101, 136] width 17 height 4
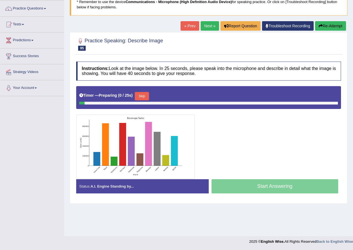
scroll to position [43, 0]
click at [148, 95] on button "Skip" at bounding box center [142, 96] width 14 height 8
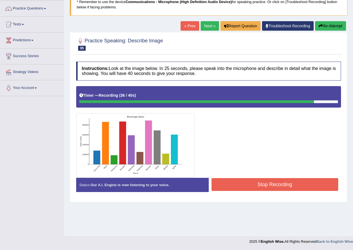
click at [278, 182] on button "Stop Recording" at bounding box center [274, 184] width 127 height 13
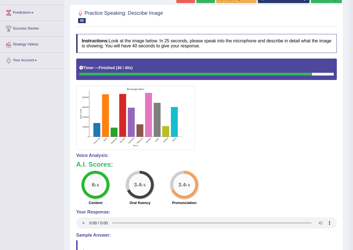
scroll to position [42, 0]
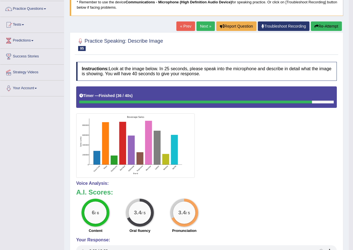
click at [204, 27] on link "Next »" at bounding box center [205, 25] width 18 height 9
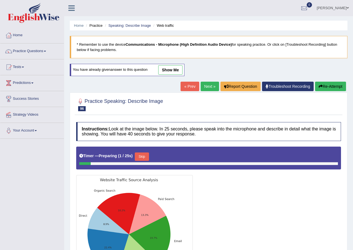
scroll to position [56, 0]
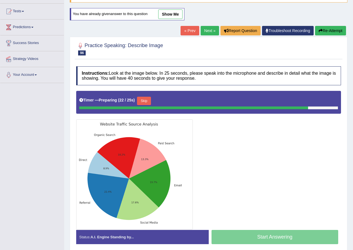
click at [145, 101] on button "Skip" at bounding box center [144, 101] width 14 height 8
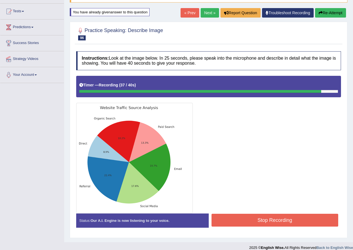
click at [256, 221] on button "Stop Recording" at bounding box center [274, 220] width 127 height 13
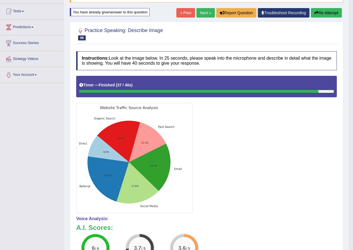
scroll to position [28, 0]
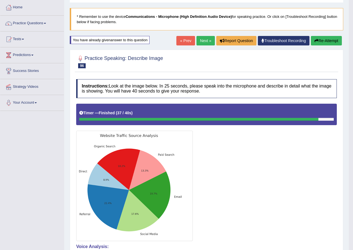
click at [207, 38] on link "Next »" at bounding box center [205, 40] width 18 height 9
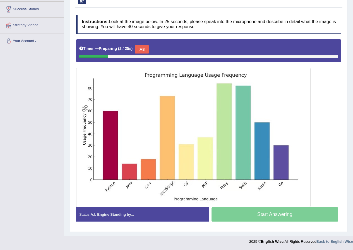
click at [142, 47] on button "Skip" at bounding box center [142, 49] width 14 height 8
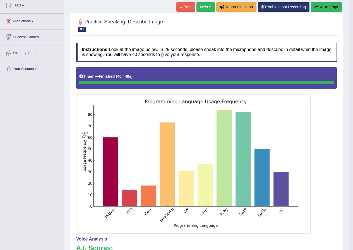
scroll to position [34, 0]
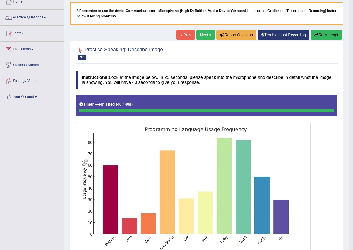
click at [205, 34] on link "Next »" at bounding box center [205, 34] width 18 height 9
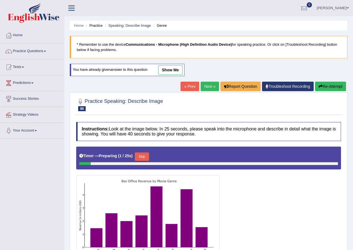
drag, startPoint x: 296, startPoint y: 212, endPoint x: 294, endPoint y: 216, distance: 4.6
click at [296, 212] on div at bounding box center [208, 207] width 265 height 121
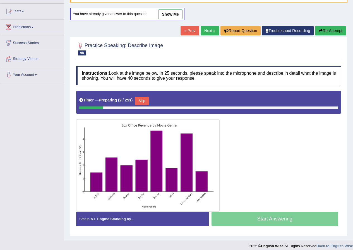
click at [145, 99] on button "Skip" at bounding box center [142, 101] width 14 height 8
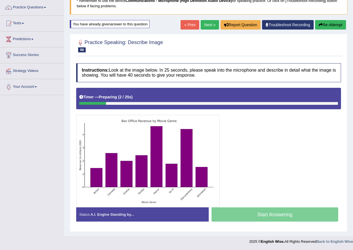
scroll to position [44, 0]
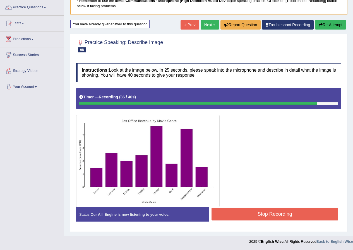
click at [254, 212] on button "Stop Recording" at bounding box center [274, 214] width 127 height 13
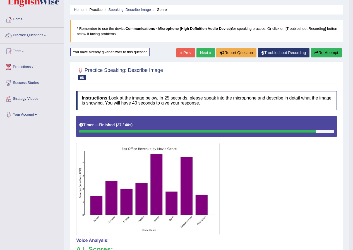
scroll to position [0, 0]
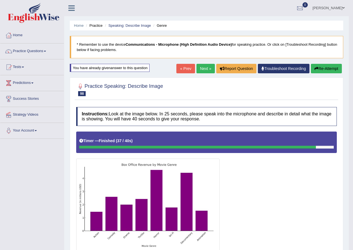
click at [201, 67] on link "Next »" at bounding box center [205, 68] width 18 height 9
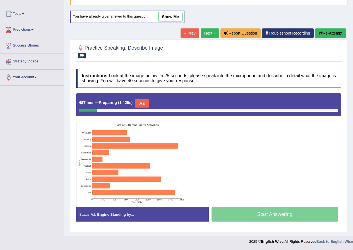
click at [139, 103] on button "Skip" at bounding box center [142, 103] width 14 height 8
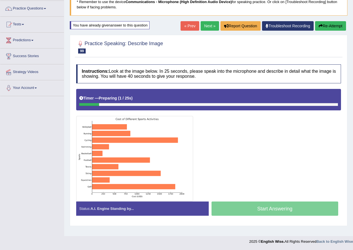
scroll to position [43, 0]
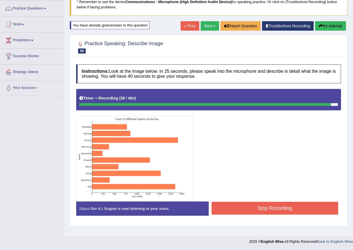
click at [275, 207] on button "Stop Recording" at bounding box center [274, 208] width 127 height 13
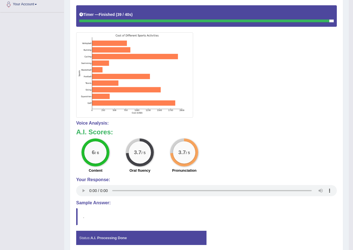
scroll to position [0, 0]
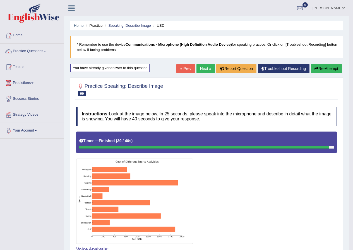
click at [199, 66] on link "Next »" at bounding box center [205, 68] width 18 height 9
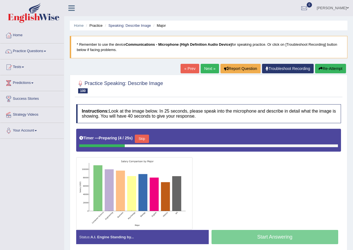
click at [141, 137] on button "Skip" at bounding box center [142, 139] width 14 height 8
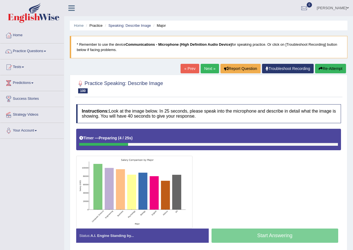
scroll to position [43, 0]
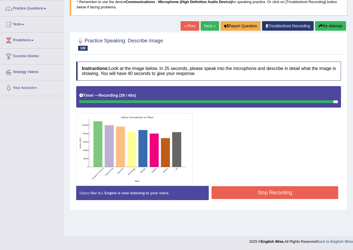
click at [274, 193] on button "Stop Recording" at bounding box center [274, 192] width 127 height 13
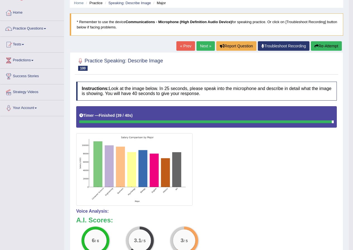
scroll to position [0, 0]
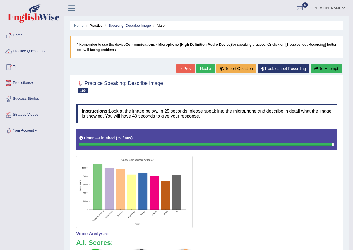
click at [204, 71] on link "Next »" at bounding box center [205, 68] width 18 height 9
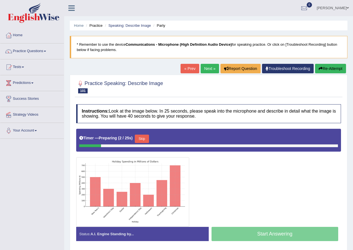
click at [147, 139] on button "Skip" at bounding box center [142, 139] width 14 height 8
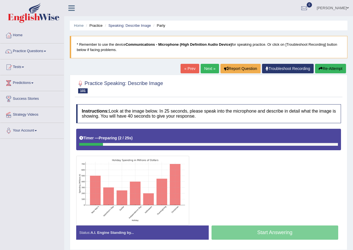
scroll to position [28, 0]
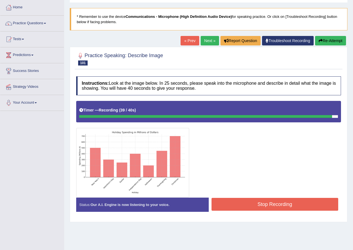
click at [252, 205] on button "Stop Recording" at bounding box center [274, 204] width 127 height 13
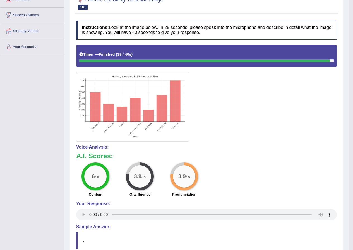
scroll to position [0, 0]
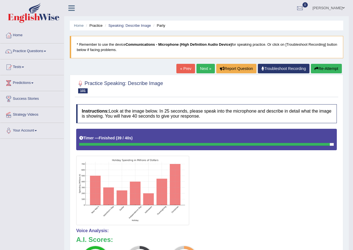
click at [206, 68] on link "Next »" at bounding box center [205, 68] width 18 height 9
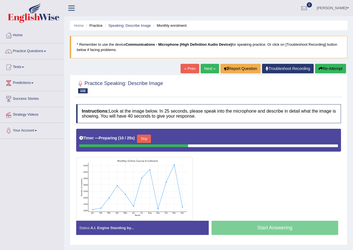
click at [145, 135] on button "Skip" at bounding box center [144, 139] width 14 height 8
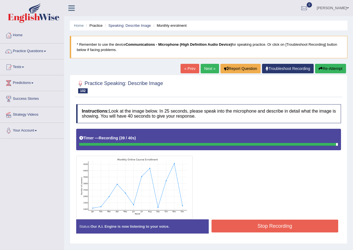
click at [288, 228] on button "Stop Recording" at bounding box center [274, 226] width 127 height 13
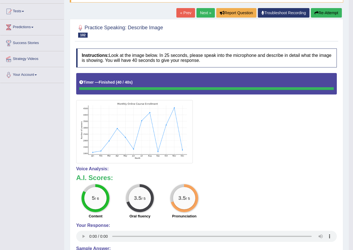
scroll to position [28, 0]
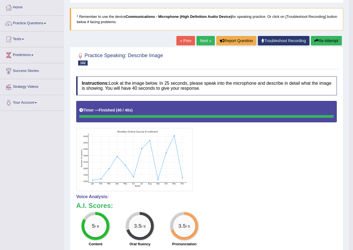
click at [322, 40] on button "Re-Attempt" at bounding box center [326, 40] width 31 height 9
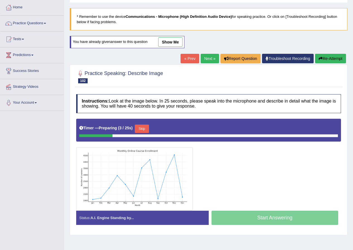
click at [148, 129] on button "Skip" at bounding box center [142, 129] width 14 height 8
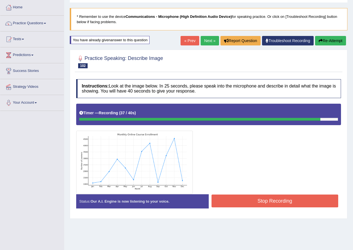
click at [283, 197] on button "Stop Recording" at bounding box center [274, 201] width 127 height 13
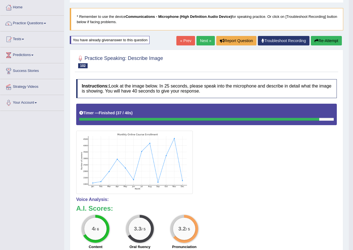
click at [323, 41] on button "Re-Attempt" at bounding box center [326, 40] width 31 height 9
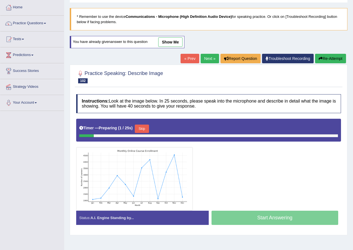
click at [145, 128] on button "Skip" at bounding box center [142, 129] width 14 height 8
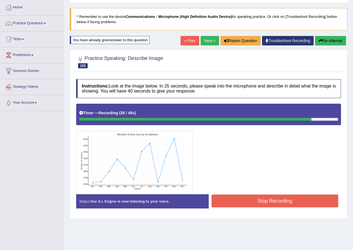
click at [267, 201] on button "Stop Recording" at bounding box center [274, 201] width 127 height 13
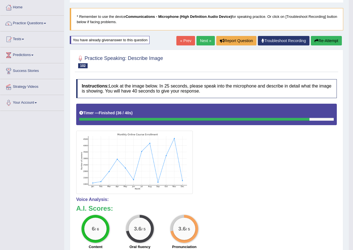
click at [202, 41] on link "Next »" at bounding box center [205, 40] width 18 height 9
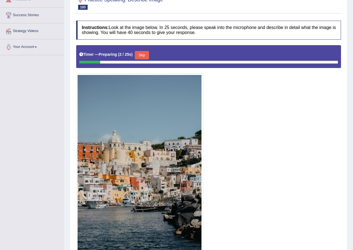
scroll to position [112, 0]
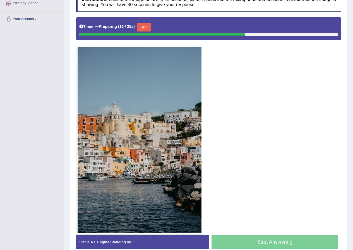
click at [143, 25] on button "Skip" at bounding box center [144, 27] width 14 height 8
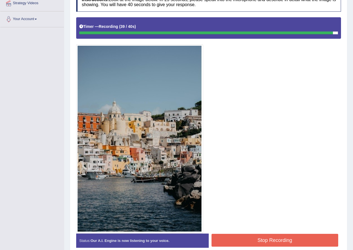
click at [302, 242] on button "Stop Recording" at bounding box center [274, 240] width 127 height 13
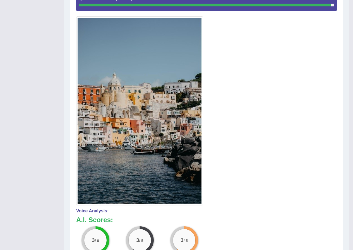
scroll to position [56, 0]
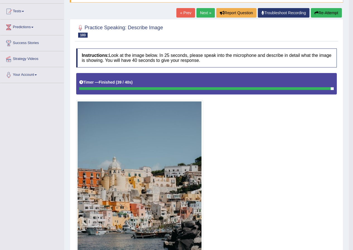
click at [341, 13] on button "Re-Attempt" at bounding box center [326, 12] width 31 height 9
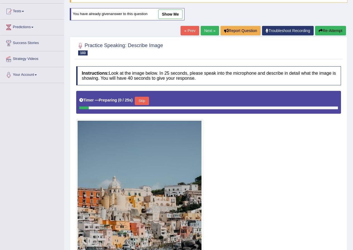
scroll to position [112, 0]
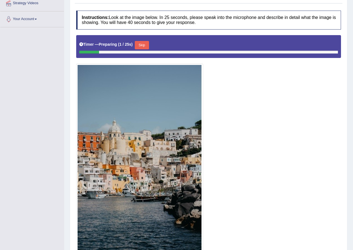
click at [140, 47] on button "Skip" at bounding box center [142, 45] width 14 height 8
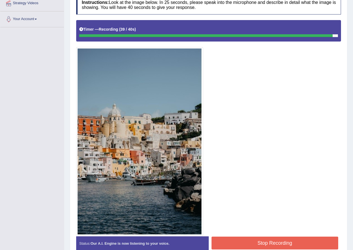
click at [258, 244] on button "Stop Recording" at bounding box center [274, 243] width 127 height 13
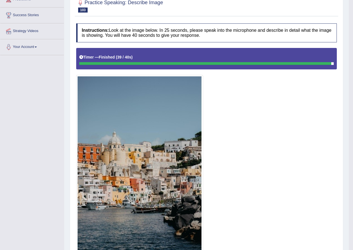
scroll to position [0, 0]
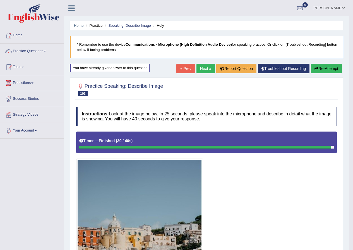
click at [207, 69] on link "Next »" at bounding box center [205, 68] width 18 height 9
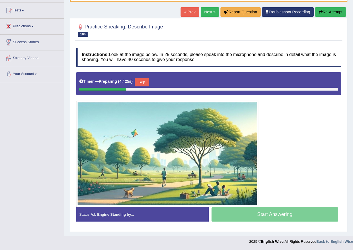
click at [148, 79] on button "Skip" at bounding box center [142, 82] width 14 height 8
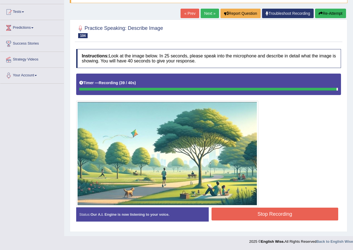
click at [238, 211] on button "Stop Recording" at bounding box center [274, 214] width 127 height 13
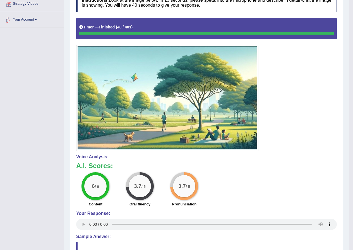
scroll to position [27, 0]
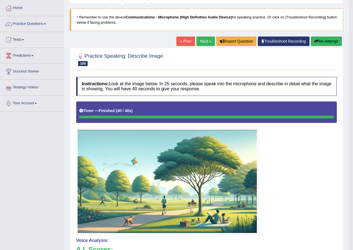
click at [315, 43] on icon "button" at bounding box center [316, 41] width 4 height 4
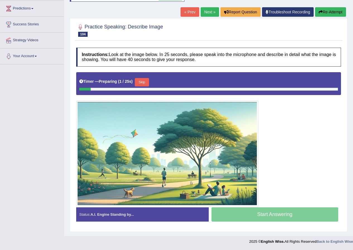
click at [143, 80] on button "Skip" at bounding box center [142, 82] width 14 height 8
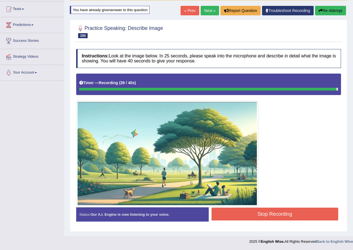
click at [263, 216] on button "Stop Recording" at bounding box center [274, 214] width 127 height 13
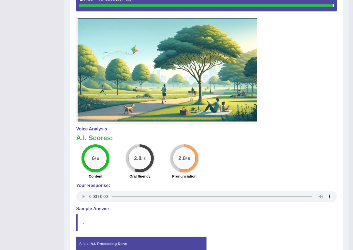
scroll to position [2, 0]
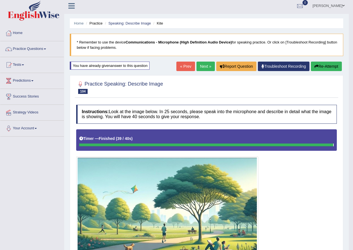
click at [205, 65] on link "Next »" at bounding box center [205, 66] width 18 height 9
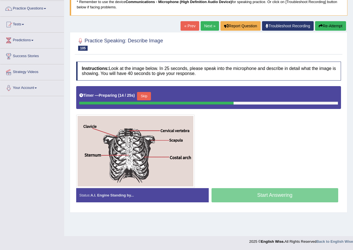
click at [143, 95] on button "Skip" at bounding box center [144, 96] width 14 height 8
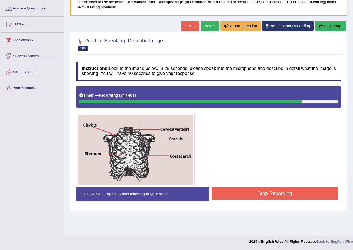
click at [279, 200] on div "Stop Recording" at bounding box center [275, 194] width 132 height 14
click at [278, 194] on button "Stop Recording" at bounding box center [274, 193] width 127 height 13
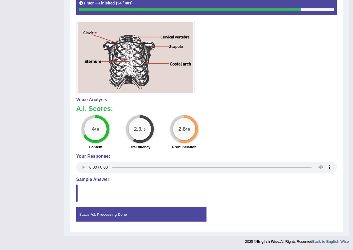
scroll to position [51, 0]
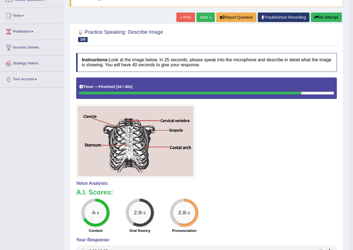
click at [323, 17] on button "Re-Attempt" at bounding box center [326, 17] width 31 height 9
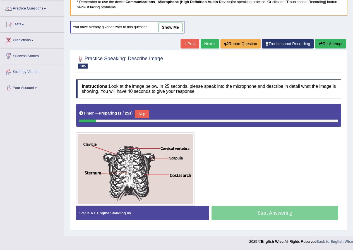
click at [144, 113] on button "Skip" at bounding box center [142, 114] width 14 height 8
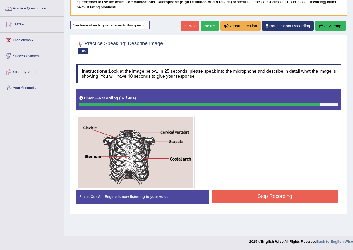
click at [242, 195] on button "Stop Recording" at bounding box center [274, 196] width 127 height 13
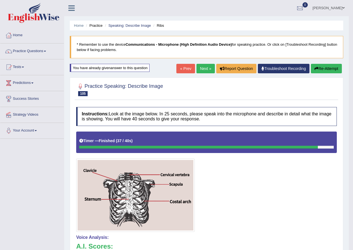
click at [201, 70] on link "Next »" at bounding box center [205, 68] width 18 height 9
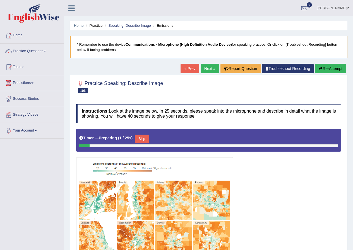
scroll to position [96, 0]
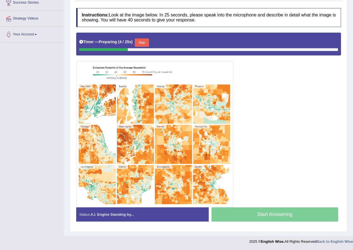
click at [141, 38] on div "Timer — Preparing ( 4 / 25s ) Skip" at bounding box center [208, 42] width 259 height 11
click at [144, 41] on button "Skip" at bounding box center [142, 42] width 14 height 8
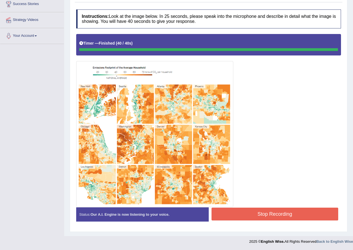
click at [276, 220] on div "Instructions: Look at the image below. In 25 seconds, please speak into the mic…" at bounding box center [208, 118] width 267 height 222
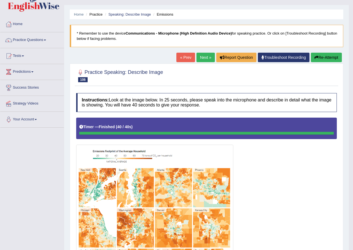
scroll to position [0, 0]
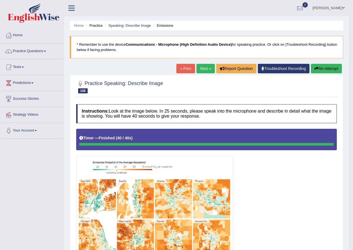
click at [201, 65] on link "Next »" at bounding box center [205, 68] width 18 height 9
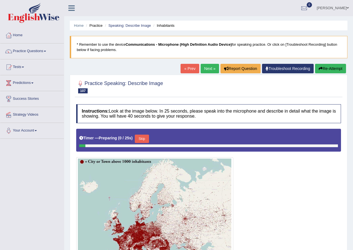
scroll to position [83, 0]
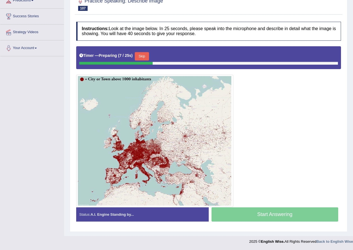
click at [147, 58] on button "Skip" at bounding box center [142, 56] width 14 height 8
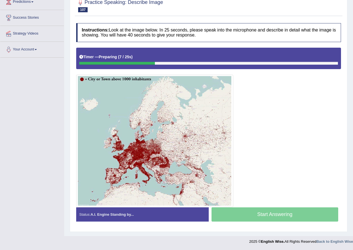
scroll to position [81, 0]
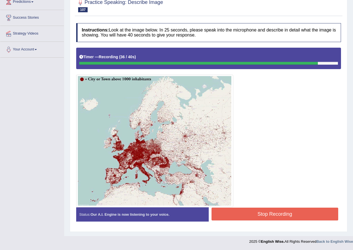
click at [309, 210] on button "Stop Recording" at bounding box center [274, 214] width 127 height 13
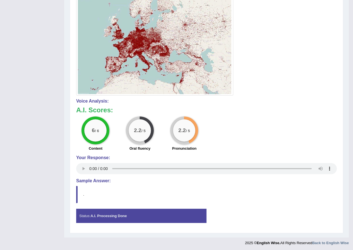
scroll to position [53, 0]
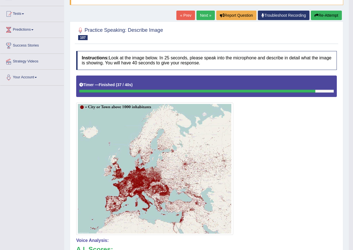
click at [202, 16] on link "Next »" at bounding box center [205, 15] width 18 height 9
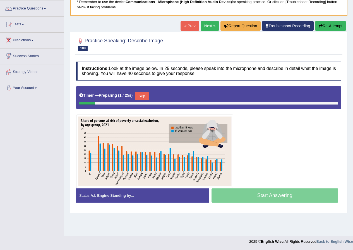
click at [143, 100] on button "Skip" at bounding box center [142, 96] width 14 height 8
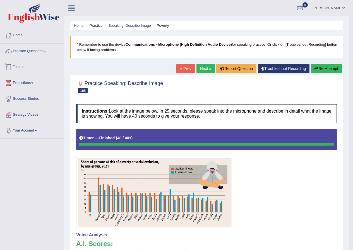
click at [20, 66] on link "Tests" at bounding box center [32, 66] width 64 height 14
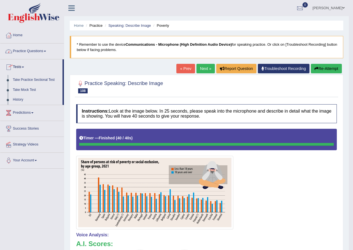
click at [39, 44] on link "Practice Questions" at bounding box center [32, 51] width 64 height 14
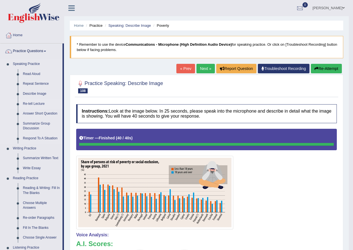
click at [38, 104] on link "Re-tell Lecture" at bounding box center [41, 104] width 42 height 10
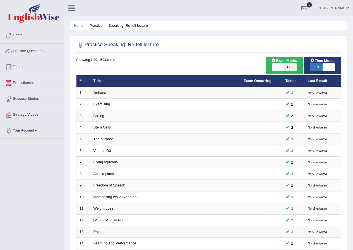
scroll to position [119, 0]
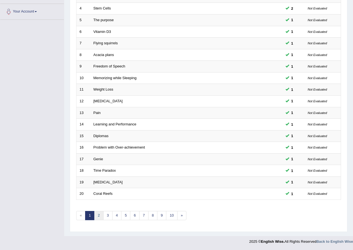
click at [101, 214] on link "2" at bounding box center [98, 215] width 9 height 9
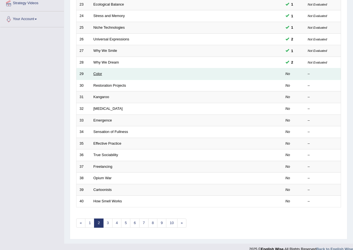
click at [99, 73] on link "Color" at bounding box center [97, 74] width 9 height 4
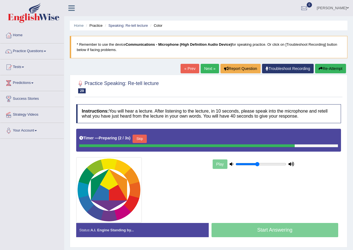
scroll to position [43, 0]
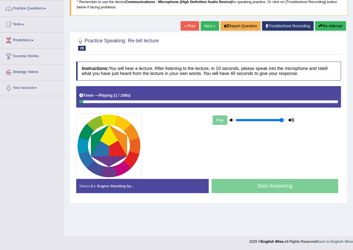
drag, startPoint x: 258, startPoint y: 120, endPoint x: 282, endPoint y: 118, distance: 24.6
type input "0.95"
click at [282, 118] on input "range" at bounding box center [260, 120] width 51 height 4
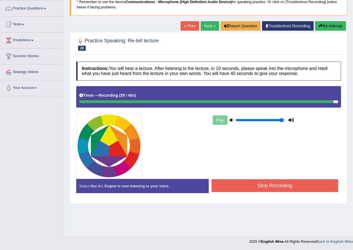
click at [280, 185] on button "Stop Recording" at bounding box center [274, 185] width 127 height 13
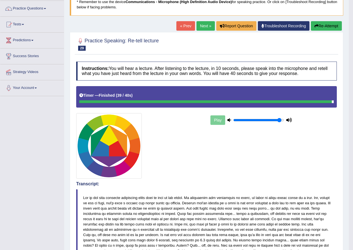
click at [199, 28] on link "Next »" at bounding box center [205, 25] width 18 height 9
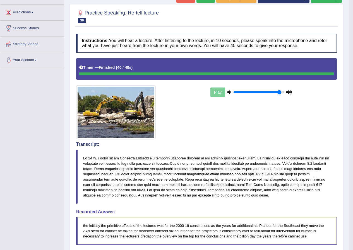
scroll to position [15, 0]
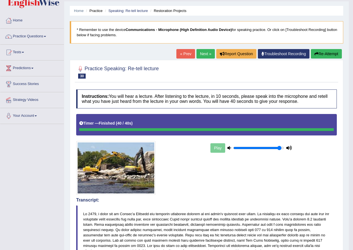
click at [199, 53] on link "Next »" at bounding box center [205, 53] width 18 height 9
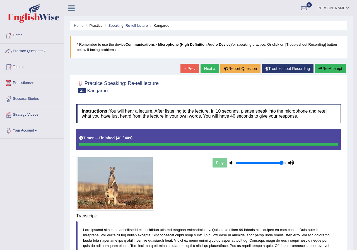
click at [0, 0] on div "Saving your answer..." at bounding box center [0, 0] width 0 height 0
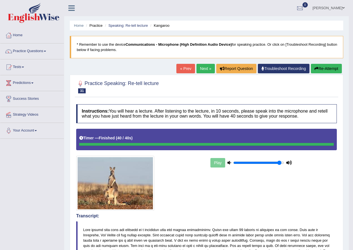
click at [206, 70] on link "Next »" at bounding box center [205, 68] width 18 height 9
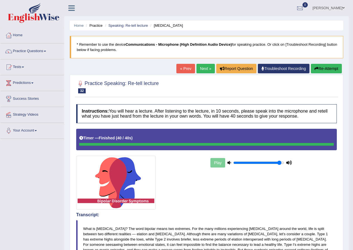
click at [205, 68] on link "Next »" at bounding box center [205, 68] width 18 height 9
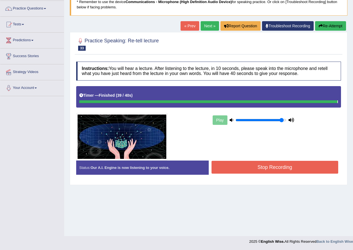
click at [282, 163] on body "Toggle navigation Home Practice Questions Speaking Practice Read Aloud Repeat S…" at bounding box center [176, 82] width 353 height 250
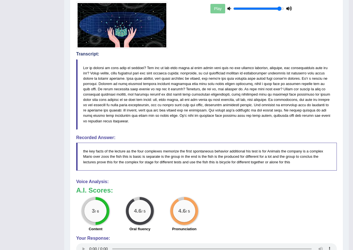
scroll to position [15, 0]
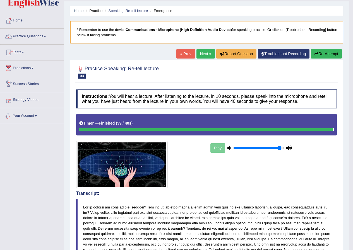
click at [24, 51] on link "Tests" at bounding box center [32, 52] width 64 height 14
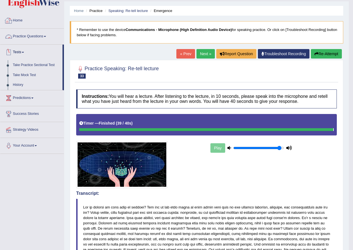
click at [38, 35] on link "Practice Questions" at bounding box center [32, 36] width 64 height 14
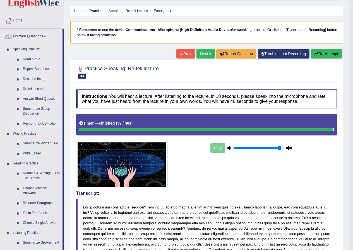
click at [40, 125] on link "Respond To A Situation" at bounding box center [41, 124] width 42 height 10
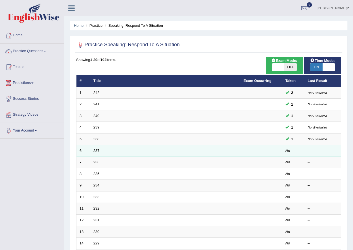
click at [98, 153] on td "237" at bounding box center [165, 151] width 150 height 12
click at [97, 153] on link "237" at bounding box center [96, 151] width 6 height 4
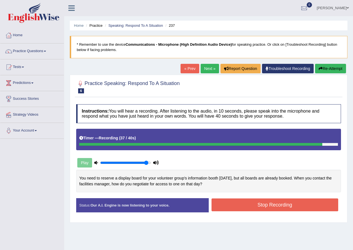
click at [283, 209] on button "Stop Recording" at bounding box center [274, 205] width 127 height 13
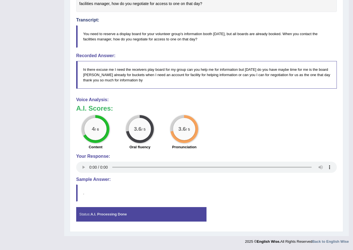
scroll to position [13, 0]
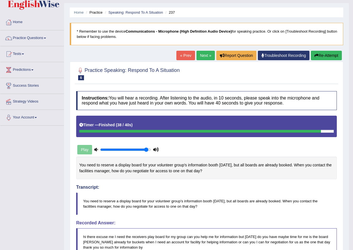
click at [203, 56] on link "Next »" at bounding box center [205, 55] width 18 height 9
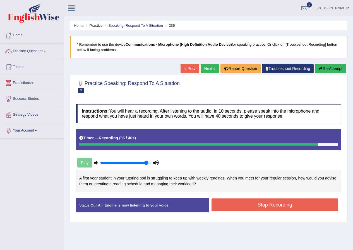
click at [279, 205] on button "Stop Recording" at bounding box center [274, 205] width 127 height 13
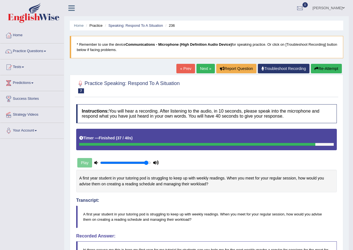
click at [196, 66] on link "Next »" at bounding box center [205, 68] width 18 height 9
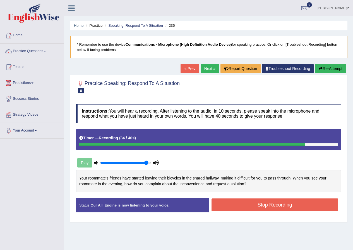
click at [262, 208] on button "Stop Recording" at bounding box center [274, 205] width 127 height 13
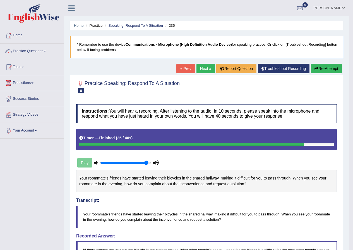
click at [199, 65] on link "Next »" at bounding box center [205, 68] width 18 height 9
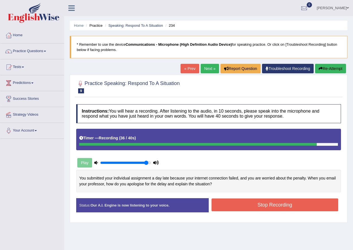
click at [243, 209] on button "Stop Recording" at bounding box center [274, 205] width 127 height 13
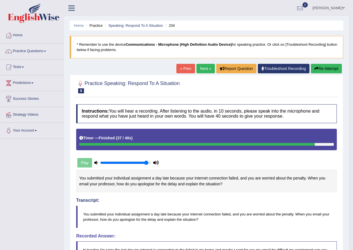
click at [331, 69] on button "Re-Attempt" at bounding box center [326, 68] width 31 height 9
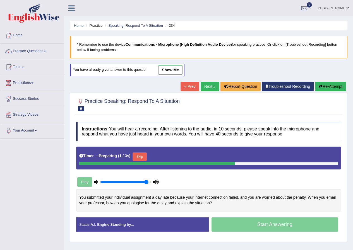
click at [137, 153] on button "Skip" at bounding box center [139, 157] width 14 height 8
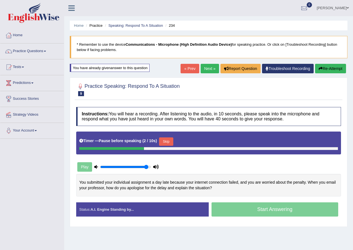
click at [173, 142] on button "Skip" at bounding box center [166, 141] width 14 height 8
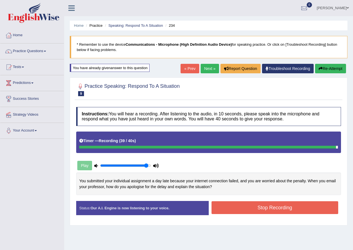
click at [287, 210] on button "Stop Recording" at bounding box center [274, 207] width 127 height 13
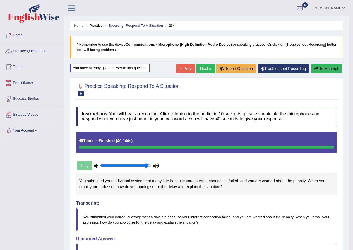
click at [204, 69] on link "Next »" at bounding box center [205, 68] width 18 height 9
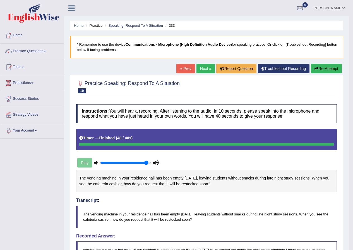
click at [325, 73] on button "Re-Attempt" at bounding box center [326, 68] width 31 height 9
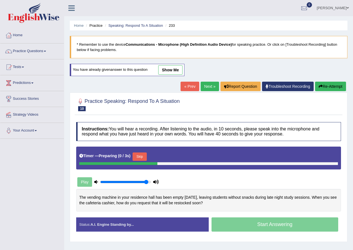
click at [142, 153] on button "Skip" at bounding box center [139, 157] width 14 height 8
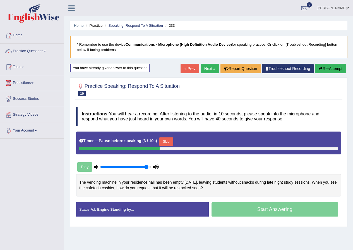
click at [170, 139] on button "Skip" at bounding box center [166, 141] width 14 height 8
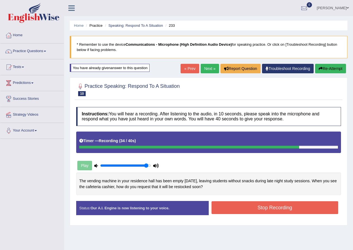
click at [299, 210] on button "Stop Recording" at bounding box center [274, 207] width 127 height 13
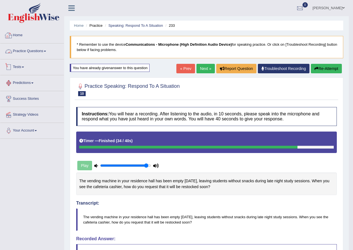
click at [24, 67] on span at bounding box center [23, 67] width 2 height 1
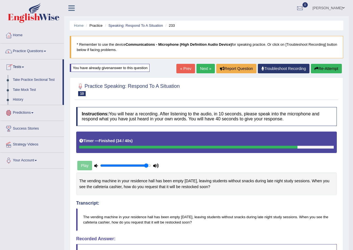
click at [31, 51] on link "Practice Questions" at bounding box center [32, 51] width 64 height 14
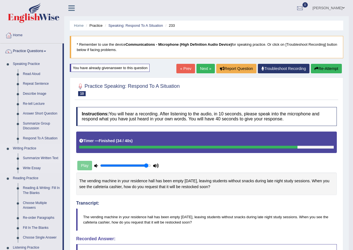
scroll to position [28, 0]
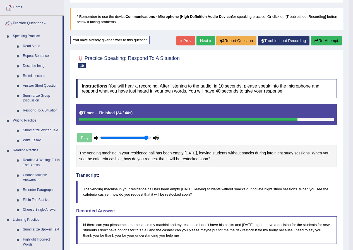
click at [45, 161] on link "Reading & Writing: Fill In The Blanks" at bounding box center [41, 162] width 42 height 15
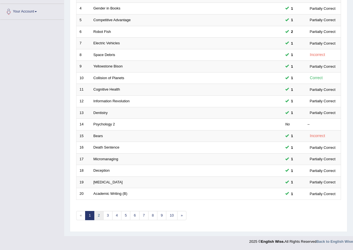
click at [100, 213] on link "2" at bounding box center [98, 215] width 9 height 9
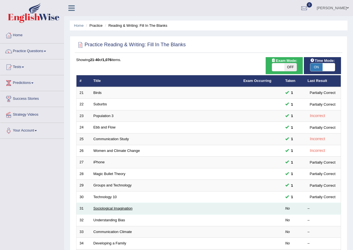
click at [106, 209] on link "Sociological Imagination" at bounding box center [112, 208] width 39 height 4
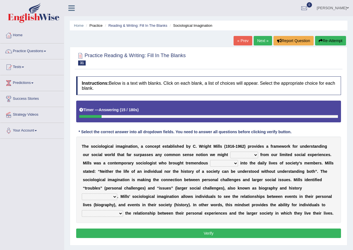
click at [238, 153] on select "depart derive describe deprive" at bounding box center [244, 155] width 28 height 7
select select "describe"
click at [230, 152] on select "depart derive describe deprive" at bounding box center [244, 155] width 28 height 7
click at [220, 163] on select "sight insight comment interaction" at bounding box center [224, 163] width 28 height 7
click at [210, 160] on select "sight insight comment interaction" at bounding box center [224, 163] width 28 height 7
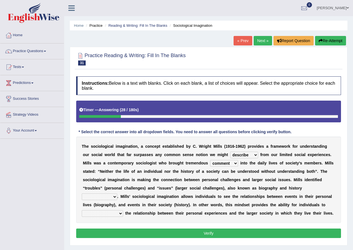
click at [231, 162] on select "sight insight comment interaction" at bounding box center [224, 163] width 28 height 7
select select "insight"
click at [210, 160] on select "sight insight comment interaction" at bounding box center [224, 163] width 28 height 7
click at [92, 195] on select "accordingly collectively respectively spontaneously" at bounding box center [99, 197] width 35 height 7
select select "spontaneously"
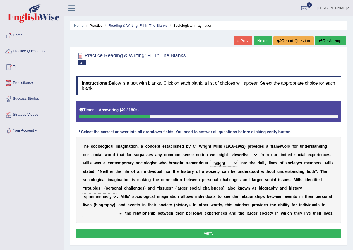
click at [82, 194] on select "accordingly collectively respectively spontaneously" at bounding box center [99, 197] width 35 height 7
click at [113, 212] on select "commercialize capitalize realize compartmentalize" at bounding box center [102, 213] width 41 height 7
select select "capitalize"
click at [82, 210] on select "commercialize capitalize realize compartmentalize" at bounding box center [102, 213] width 41 height 7
click at [194, 234] on button "Verify" at bounding box center [208, 233] width 265 height 9
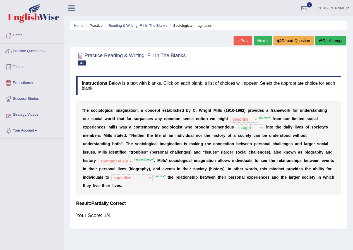
click at [260, 40] on link "Next »" at bounding box center [262, 40] width 18 height 9
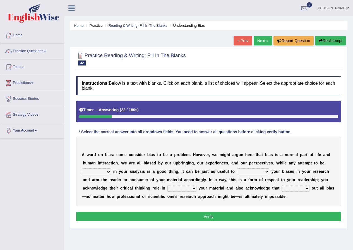
click at [97, 171] on select "objective optimistic subjective pessimistic" at bounding box center [96, 171] width 29 height 7
select select "objective"
click at [82, 168] on select "objective optimistic subjective pessimistic" at bounding box center [96, 171] width 29 height 7
click at [259, 170] on select "assume achieve acquire acknowledge" at bounding box center [253, 171] width 32 height 7
select select "acknowledge"
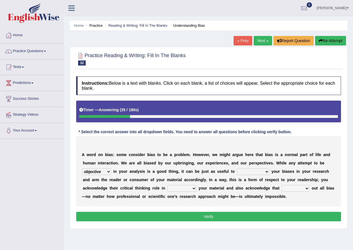
click at [237, 168] on select "assume achieve acquire acknowledge" at bounding box center [253, 171] width 32 height 7
click at [192, 190] on select "contacting consuming conducting confirming" at bounding box center [181, 188] width 29 height 7
select select "conducting"
click at [167, 185] on select "contacting consuming conducting confirming" at bounding box center [181, 188] width 29 height 7
click at [290, 187] on select "phasing building ruling pushing" at bounding box center [295, 188] width 28 height 7
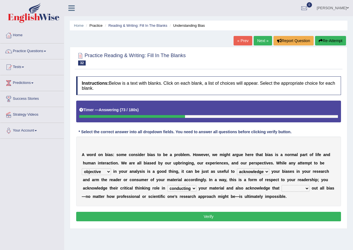
select select "pushing"
click at [281, 185] on select "phasing building ruling pushing" at bounding box center [295, 188] width 28 height 7
click at [294, 190] on select "phasing building ruling pushing" at bounding box center [295, 188] width 28 height 7
click at [281, 185] on select "phasing building ruling pushing" at bounding box center [295, 188] width 28 height 7
click at [262, 172] on select "assume achieve acquire acknowledge" at bounding box center [253, 171] width 32 height 7
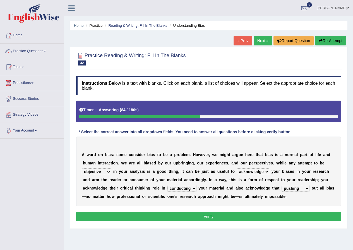
select select "achieve"
click at [237, 168] on select "assume achieve acquire acknowledge" at bounding box center [253, 171] width 32 height 7
click at [239, 216] on button "Verify" at bounding box center [208, 216] width 265 height 9
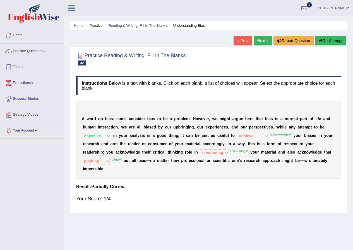
click at [265, 40] on link "Next »" at bounding box center [262, 40] width 18 height 9
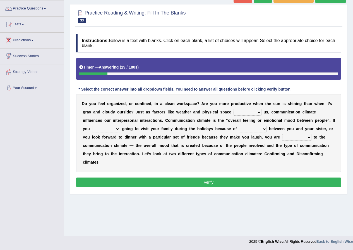
click at [247, 108] on div "D o y o u f e e l o r g a n i z e d , o r c o n f i n e d , i n a c l e a n w o…" at bounding box center [208, 133] width 265 height 78
click at [249, 112] on select "improve impact impose imply" at bounding box center [247, 112] width 28 height 7
select select "improve"
click at [233, 109] on select "improve impact impose imply" at bounding box center [247, 112] width 28 height 7
click at [99, 130] on select "dread force scare afraid" at bounding box center [106, 129] width 28 height 7
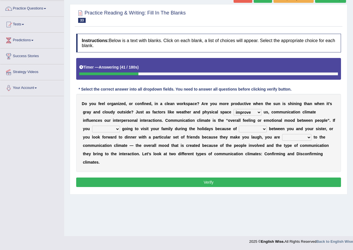
select select "afraid"
click at [92, 126] on select "dread force scare afraid" at bounding box center [106, 129] width 28 height 7
click at [252, 127] on select "tender tension tendency tenacity" at bounding box center [253, 129] width 28 height 7
select select "tension"
click at [239, 126] on select "tender tension tendency tenacity" at bounding box center [253, 129] width 28 height 7
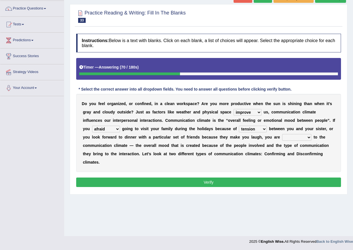
click at [283, 141] on select "relying relating responding recycling" at bounding box center [296, 137] width 29 height 7
select select "relating"
click at [282, 134] on select "relying relating responding recycling" at bounding box center [296, 137] width 29 height 7
click at [273, 180] on button "Verify" at bounding box center [208, 182] width 265 height 9
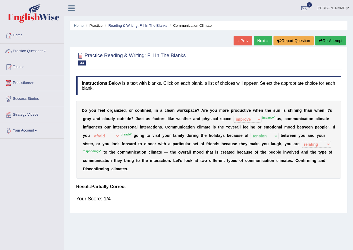
click at [261, 46] on div "« Prev Next » Report Question Re-Attempt" at bounding box center [290, 41] width 114 height 11
click at [261, 45] on link "Next »" at bounding box center [262, 40] width 18 height 9
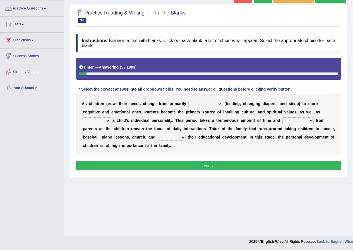
click at [209, 103] on select "psychological educational physical social" at bounding box center [205, 104] width 34 height 7
select select "educational"
click at [188, 101] on select "psychological educational physical social" at bounding box center [205, 104] width 34 height 7
click at [214, 105] on select "psychological educational physical social" at bounding box center [205, 104] width 34 height 7
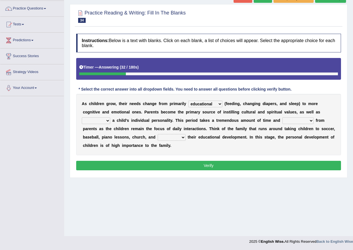
click at [93, 118] on select "caring calculating feeding fostering" at bounding box center [96, 120] width 28 height 7
select select "caring"
click at [82, 117] on select "caring calculating feeding fostering" at bounding box center [96, 120] width 28 height 7
click at [301, 120] on select "commitment components compliance comments" at bounding box center [297, 120] width 31 height 7
select select "commitment"
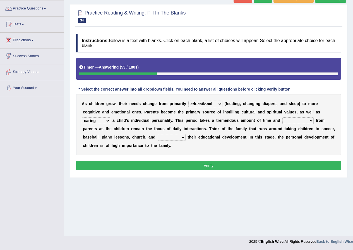
click at [282, 117] on select "commitment components compliance comments" at bounding box center [297, 120] width 31 height 7
click at [168, 136] on select "granting guiding generating gaining" at bounding box center [172, 137] width 28 height 7
click at [158, 134] on select "granting guiding generating gaining" at bounding box center [172, 137] width 28 height 7
click at [169, 140] on select "granting guiding generating gaining" at bounding box center [172, 137] width 28 height 7
select select "generating"
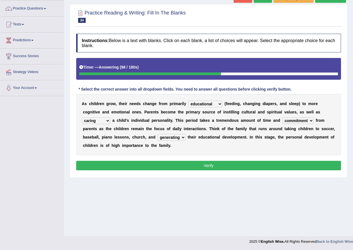
click at [158, 134] on select "granting guiding generating gaining" at bounding box center [172, 137] width 28 height 7
click at [178, 166] on button "Verify" at bounding box center [208, 165] width 265 height 9
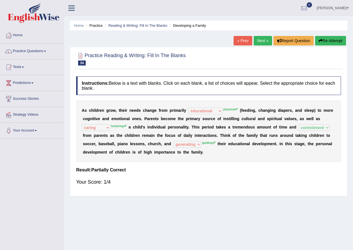
click at [255, 41] on link "Next »" at bounding box center [262, 40] width 18 height 9
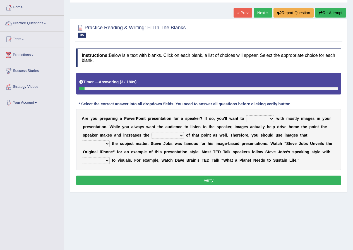
scroll to position [43, 0]
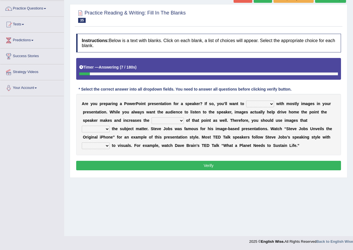
click at [266, 103] on select "stand stay stick stock" at bounding box center [260, 104] width 28 height 7
select select "stand"
click at [246, 101] on select "stand stay stick stock" at bounding box center [260, 104] width 28 height 7
click at [261, 106] on select "stand stay stick stock" at bounding box center [260, 104] width 28 height 7
click at [165, 122] on select "memorability morality mobilization mobility" at bounding box center [167, 120] width 32 height 7
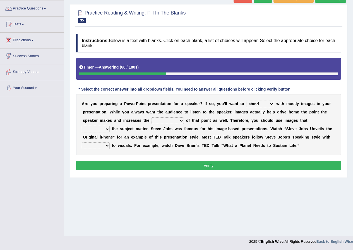
select select "mobility"
click at [151, 117] on select "memorability morality mobilization mobility" at bounding box center [167, 120] width 32 height 7
click at [178, 120] on select "memorability morality mobilization mobility" at bounding box center [167, 120] width 32 height 7
click at [105, 131] on select "suggest supply submit support" at bounding box center [96, 129] width 28 height 7
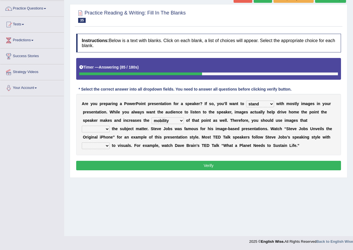
select select "submit"
click at [82, 126] on select "suggest supply submit support" at bounding box center [96, 129] width 28 height 7
click at [97, 145] on select "regard result retrospect request" at bounding box center [96, 146] width 28 height 7
select select "result"
click at [82, 143] on select "regard result retrospect request" at bounding box center [96, 146] width 28 height 7
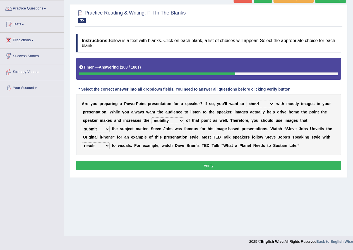
click at [199, 167] on button "Verify" at bounding box center [208, 165] width 265 height 9
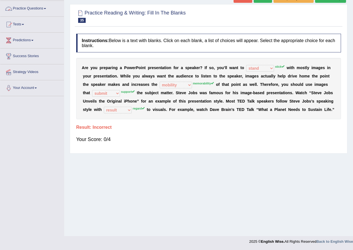
scroll to position [0, 0]
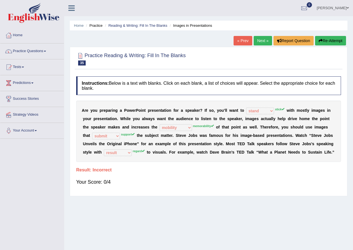
click at [261, 35] on div "Home Practice Reading & Writing: Fill In The Blanks Images in Presentations « P…" at bounding box center [208, 139] width 289 height 279
click at [261, 41] on link "Next »" at bounding box center [262, 40] width 18 height 9
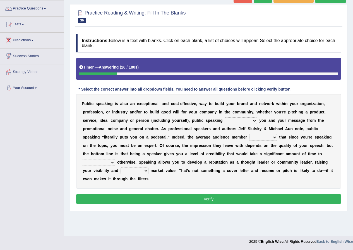
click at [248, 123] on select "differentiates disguises distributes dispute" at bounding box center [240, 120] width 32 height 7
select select "differentiates"
click at [224, 117] on select "differentiates disguises distributes dispute" at bounding box center [240, 120] width 32 height 7
click at [269, 137] on select "assists assumes accesses assesses" at bounding box center [263, 137] width 28 height 7
select select "accesses"
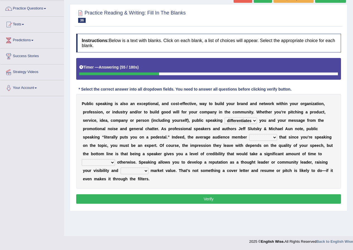
click at [249, 134] on select "assists assumes accesses assesses" at bounding box center [263, 137] width 28 height 7
click at [93, 160] on select "cultivate procrastinate communicate culminate" at bounding box center [98, 162] width 33 height 7
select select "communicate"
click at [82, 159] on select "cultivate procrastinate communicate culminate" at bounding box center [98, 162] width 33 height 7
click at [139, 172] on select "perceived diagnosed recessed divided" at bounding box center [134, 171] width 28 height 7
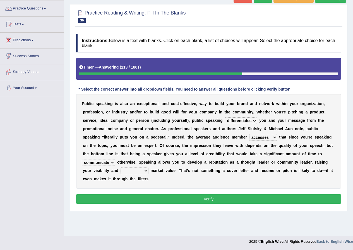
select select "recessed"
click at [120, 168] on select "perceived diagnosed recessed divided" at bounding box center [134, 171] width 28 height 7
click at [146, 170] on select "perceived diagnosed recessed divided" at bounding box center [134, 171] width 28 height 7
click at [209, 199] on button "Verify" at bounding box center [208, 198] width 265 height 9
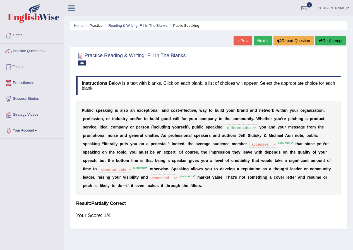
click at [265, 38] on link "Next »" at bounding box center [262, 40] width 18 height 9
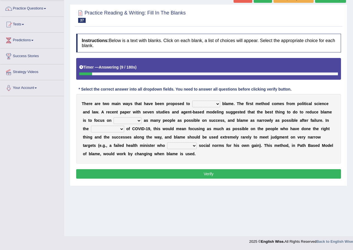
click at [213, 107] on select "abuse release reduce redress" at bounding box center [206, 104] width 28 height 7
select select "reduce"
click at [192, 101] on select "abuse release reduce redress" at bounding box center [206, 104] width 28 height 7
click at [197, 103] on select "abuse release reduce redress" at bounding box center [206, 104] width 28 height 7
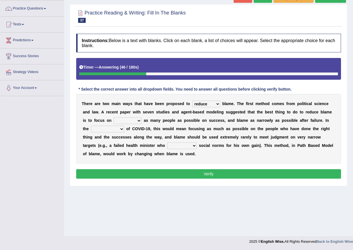
click at [139, 120] on select "praising promising preserving praying" at bounding box center [128, 120] width 28 height 7
select select "praising"
click at [114, 117] on select "praising promising preserving praying" at bounding box center [128, 120] width 28 height 7
click at [118, 131] on select "context confrontation text construction" at bounding box center [107, 129] width 33 height 7
select select "context"
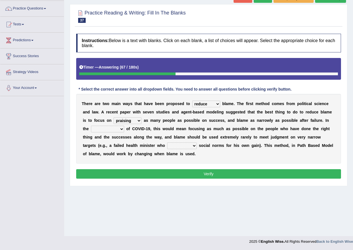
click at [91, 126] on select "context confrontation text construction" at bounding box center [107, 129] width 33 height 7
click at [185, 145] on select "departed established violated met" at bounding box center [182, 146] width 30 height 7
select select "violated"
click at [167, 143] on select "departed established violated met" at bounding box center [182, 146] width 30 height 7
click at [188, 175] on button "Verify" at bounding box center [208, 173] width 265 height 9
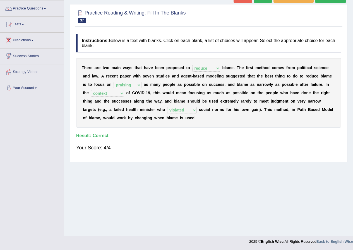
scroll to position [15, 0]
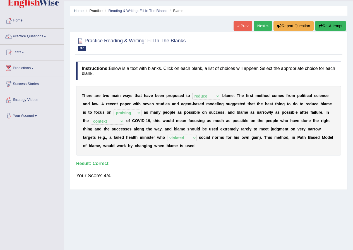
click at [257, 24] on link "Next »" at bounding box center [262, 25] width 18 height 9
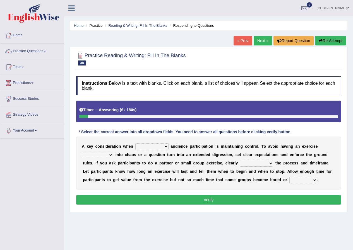
click at [161, 146] on select "incorporating increasing incurring indicating" at bounding box center [151, 146] width 33 height 7
select select "increasing"
click at [135, 143] on select "incorporating increasing incurring indicating" at bounding box center [151, 146] width 33 height 7
click at [103, 152] on select "deteriorate determine deliver demonstrate" at bounding box center [98, 155] width 32 height 7
select select "determine"
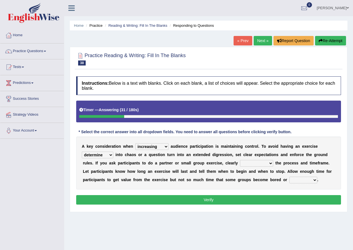
click at [82, 152] on select "deteriorate determine deliver demonstrate" at bounding box center [98, 155] width 32 height 7
click at [254, 165] on select "communicate confirm accumulate commit" at bounding box center [256, 163] width 33 height 7
select select "communicate"
click at [240, 160] on select "communicate confirm accumulate commit" at bounding box center [256, 163] width 33 height 7
click at [319, 182] on div "A k e y c o n s i d e r a t i o n w h e n incorporating increasing incurring in…" at bounding box center [208, 163] width 265 height 53
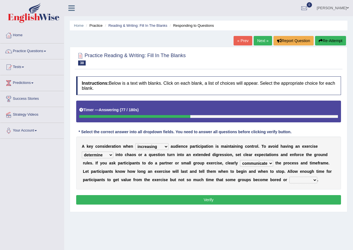
click at [315, 181] on select "destroyed distracted disobeyed divided" at bounding box center [303, 180] width 28 height 7
click at [318, 197] on button "Verify" at bounding box center [208, 199] width 265 height 9
click at [310, 180] on select "destroyed distracted disobeyed divided" at bounding box center [303, 180] width 28 height 7
select select "distracted"
click at [289, 177] on select "destroyed distracted disobeyed divided" at bounding box center [303, 180] width 28 height 7
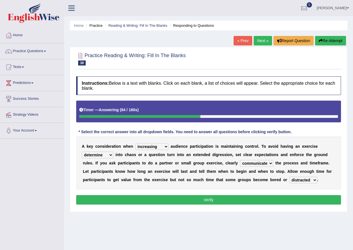
click at [305, 204] on button "Verify" at bounding box center [208, 199] width 265 height 9
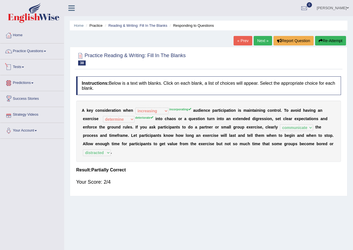
click at [19, 79] on link "Predictions" at bounding box center [32, 82] width 64 height 14
click at [25, 66] on link "Tests" at bounding box center [32, 66] width 64 height 14
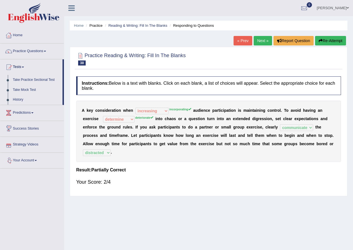
click at [30, 126] on link "Success Stories" at bounding box center [32, 128] width 64 height 14
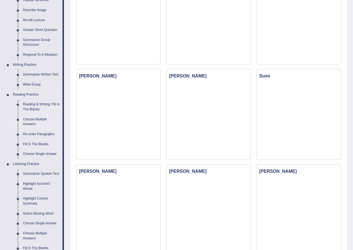
click at [38, 122] on link "Choose Multiple Answers" at bounding box center [41, 122] width 42 height 15
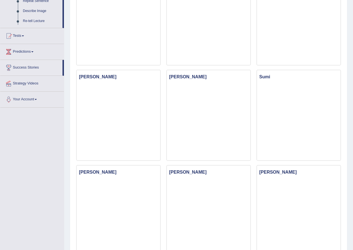
scroll to position [151, 0]
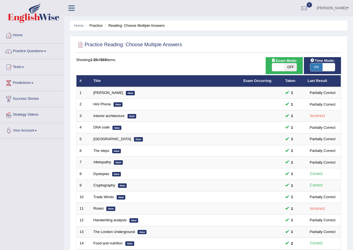
scroll to position [119, 0]
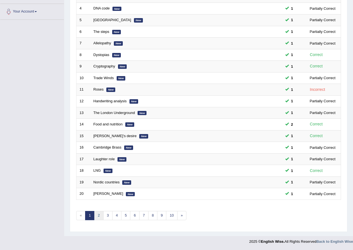
click at [96, 214] on link "2" at bounding box center [98, 215] width 9 height 9
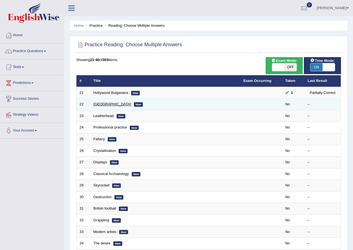
click at [95, 102] on link "Primate Center" at bounding box center [112, 104] width 38 height 4
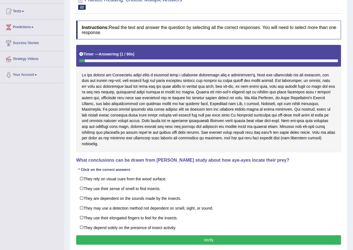
scroll to position [71, 0]
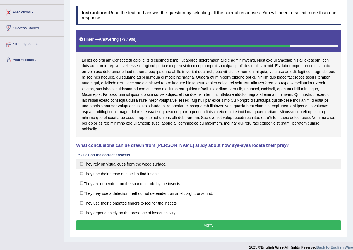
click at [132, 161] on label "They rely on visual cues from the wood surface." at bounding box center [208, 164] width 265 height 10
checkbox input "true"
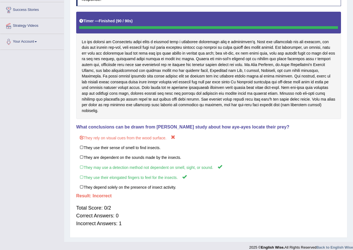
scroll to position [0, 0]
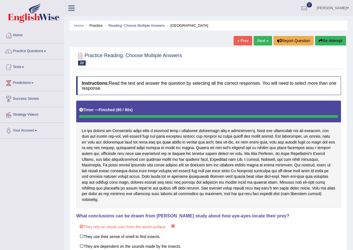
click at [257, 43] on link "Next »" at bounding box center [262, 40] width 18 height 9
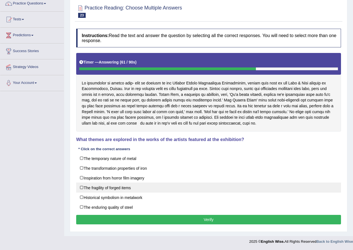
click at [129, 189] on label "The fragility of forged items" at bounding box center [208, 188] width 265 height 10
checkbox input "true"
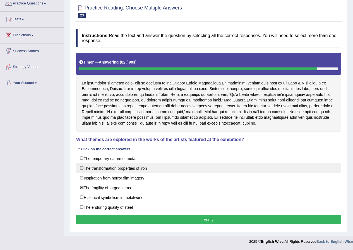
click at [115, 167] on label "The transformation properties of iron" at bounding box center [208, 168] width 265 height 10
checkbox input "true"
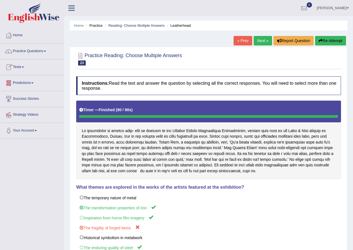
click at [253, 37] on link "Next »" at bounding box center [262, 40] width 18 height 9
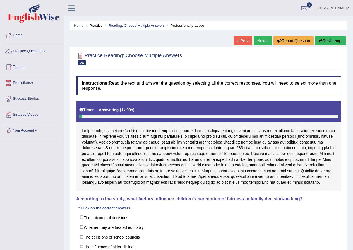
scroll to position [59, 0]
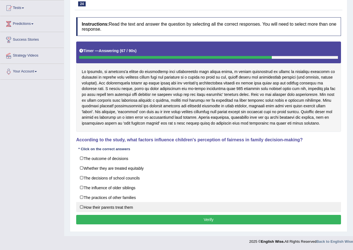
click at [106, 208] on label "How their parents treat them" at bounding box center [208, 207] width 265 height 10
checkbox input "true"
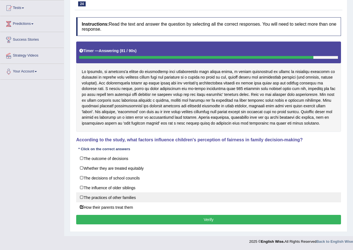
click at [107, 199] on label "The practices of other families" at bounding box center [208, 197] width 265 height 10
checkbox input "false"
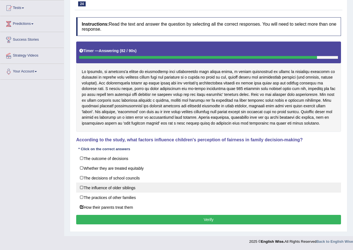
click at [115, 190] on label "The influence of older siblings" at bounding box center [208, 188] width 265 height 10
checkbox input "true"
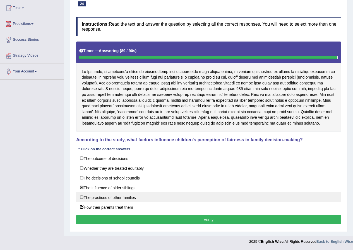
click at [132, 198] on label "The practices of other families" at bounding box center [208, 197] width 265 height 10
checkbox input "true"
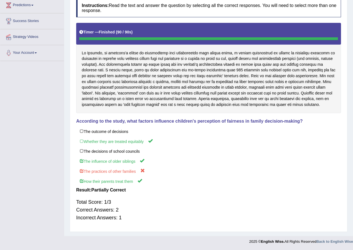
scroll to position [0, 0]
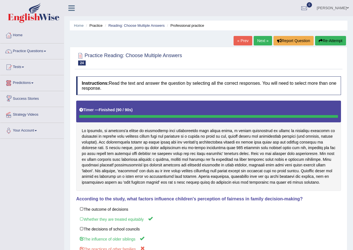
click at [22, 79] on link "Predictions" at bounding box center [32, 82] width 64 height 14
click at [23, 64] on link "Tests" at bounding box center [32, 66] width 64 height 14
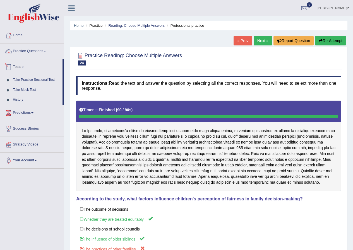
click at [41, 52] on link "Practice Questions" at bounding box center [32, 51] width 64 height 14
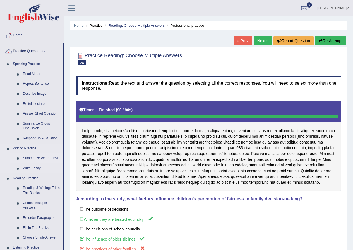
scroll to position [56, 0]
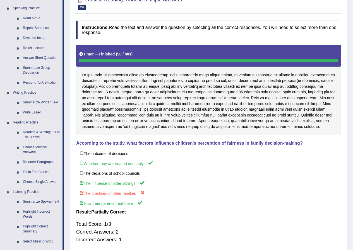
click at [42, 162] on link "Re-order Paragraphs" at bounding box center [41, 162] width 42 height 10
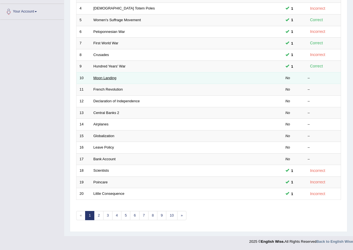
click at [113, 76] on link "Moon Landing" at bounding box center [104, 78] width 23 height 4
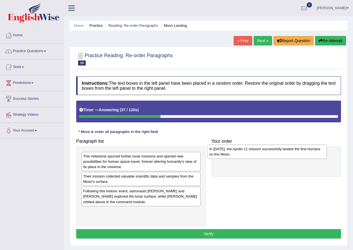
drag, startPoint x: 104, startPoint y: 196, endPoint x: 233, endPoint y: 157, distance: 134.6
click at [233, 157] on div "In 1969, the Apollo 11 mission successfully landed the first humans on the Moon." at bounding box center [266, 152] width 119 height 14
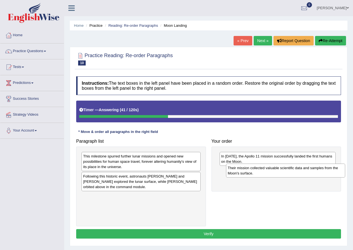
drag, startPoint x: 140, startPoint y: 181, endPoint x: 285, endPoint y: 173, distance: 144.7
click at [285, 173] on div "Their mission collected valuable scientific data and samples from the Moon's su…" at bounding box center [285, 171] width 119 height 14
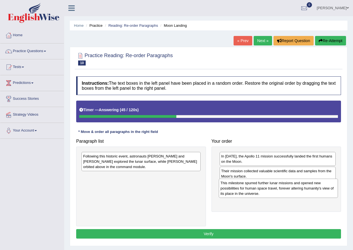
drag, startPoint x: 129, startPoint y: 166, endPoint x: 267, endPoint y: 193, distance: 139.8
click at [267, 193] on div "This milestone spurred further lunar missions and opened new possibilities for …" at bounding box center [278, 188] width 119 height 19
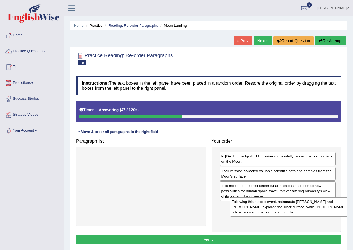
drag, startPoint x: 115, startPoint y: 163, endPoint x: 256, endPoint y: 205, distance: 147.3
click at [256, 205] on div "Following this historic event, astronauts Neil Armstrong and Buzz Aldrin explor…" at bounding box center [289, 206] width 119 height 19
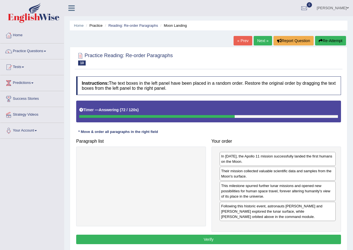
click at [268, 239] on button "Verify" at bounding box center [208, 239] width 265 height 9
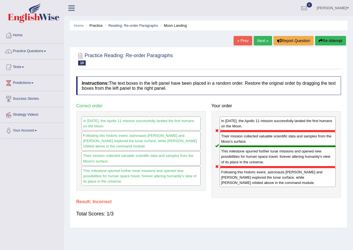
click at [254, 42] on link "Next »" at bounding box center [262, 40] width 18 height 9
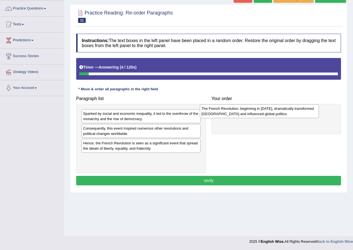
drag, startPoint x: 164, startPoint y: 132, endPoint x: 281, endPoint y: 113, distance: 119.3
click at [281, 113] on div "The French Revolution, beginning in 1789, dramatically transformed France and i…" at bounding box center [259, 111] width 119 height 14
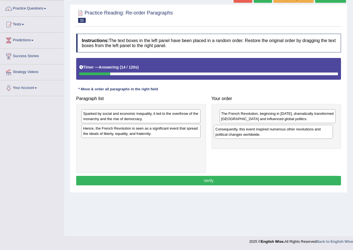
drag, startPoint x: 132, startPoint y: 134, endPoint x: 264, endPoint y: 135, distance: 132.2
click at [264, 135] on div "Consequently, this event inspired numerous other revolutions and political chan…" at bounding box center [273, 132] width 119 height 14
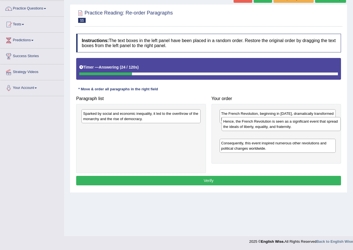
drag, startPoint x: 132, startPoint y: 137, endPoint x: 272, endPoint y: 130, distance: 140.2
click at [272, 130] on div "Hence, the French Revolution is seen as a significant event that spread the ide…" at bounding box center [280, 124] width 119 height 14
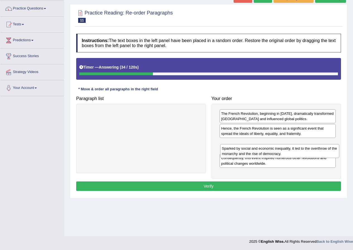
drag, startPoint x: 157, startPoint y: 116, endPoint x: 296, endPoint y: 142, distance: 141.4
click at [296, 144] on div "Sparked by social and economic inequality, it led to the overthrow of the monar…" at bounding box center [279, 151] width 119 height 14
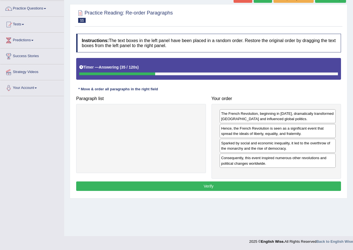
click at [269, 184] on button "Verify" at bounding box center [208, 186] width 265 height 9
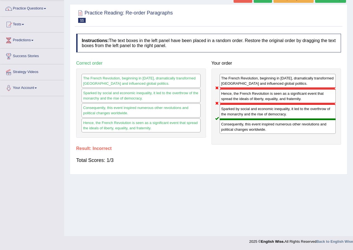
scroll to position [15, 0]
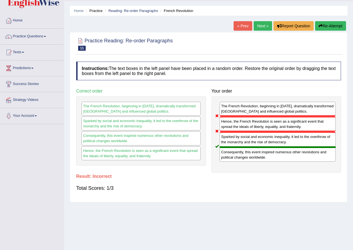
click at [257, 29] on link "Next »" at bounding box center [262, 25] width 18 height 9
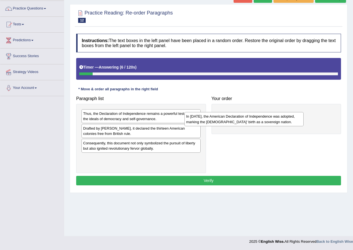
drag, startPoint x: 113, startPoint y: 164, endPoint x: 219, endPoint y: 130, distance: 111.0
click at [218, 126] on div "In [DATE], the American Declaration of Independence was adopted, marking the [D…" at bounding box center [243, 119] width 119 height 14
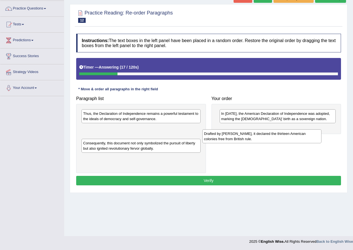
drag, startPoint x: 113, startPoint y: 131, endPoint x: 234, endPoint y: 136, distance: 120.9
click at [234, 136] on div "Drafted by [PERSON_NAME], it declared the thirteen American colonies free from …" at bounding box center [261, 136] width 119 height 14
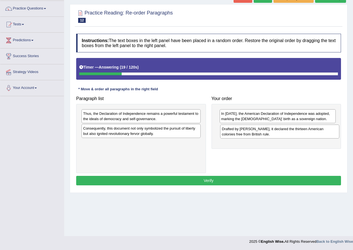
drag, startPoint x: 167, startPoint y: 132, endPoint x: 307, endPoint y: 131, distance: 140.3
click at [307, 131] on div "Drafted by [PERSON_NAME], it declared the thirteen American colonies free from …" at bounding box center [279, 132] width 119 height 14
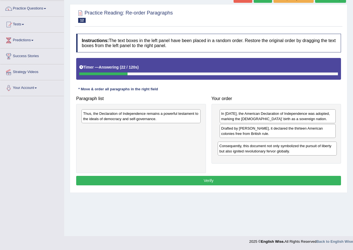
drag, startPoint x: 153, startPoint y: 128, endPoint x: 289, endPoint y: 145, distance: 137.2
click at [289, 145] on div "Consequently, this document not only symbolized the pursuit of liberty but also…" at bounding box center [277, 149] width 119 height 14
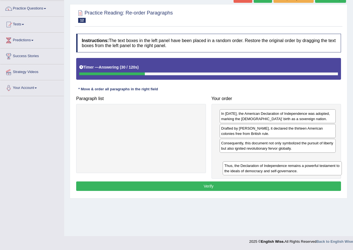
drag, startPoint x: 164, startPoint y: 119, endPoint x: 305, endPoint y: 171, distance: 150.2
click at [305, 171] on div "Thus, the Declaration of Independence remains a powerful testament to the ideal…" at bounding box center [282, 168] width 119 height 14
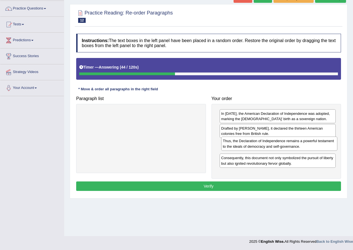
drag, startPoint x: 251, startPoint y: 160, endPoint x: 252, endPoint y: 143, distance: 16.3
click at [252, 143] on div "Thus, the Declaration of Independence remains a powerful testament to the ideal…" at bounding box center [279, 144] width 116 height 14
click at [264, 181] on div "Instructions: The text boxes in the left panel have been placed in a random ord…" at bounding box center [208, 113] width 267 height 165
click at [265, 183] on button "Verify" at bounding box center [208, 186] width 265 height 9
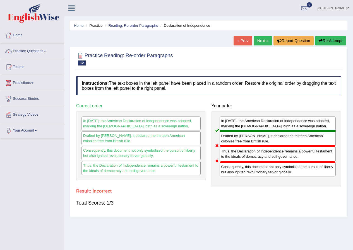
click at [255, 40] on link "Next »" at bounding box center [262, 40] width 18 height 9
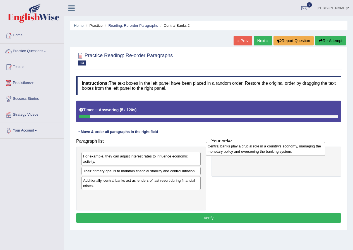
drag, startPoint x: 132, startPoint y: 178, endPoint x: 256, endPoint y: 153, distance: 126.8
click at [256, 153] on div "Central banks play a crucial role in a country's economy, managing the monetary…" at bounding box center [265, 149] width 119 height 14
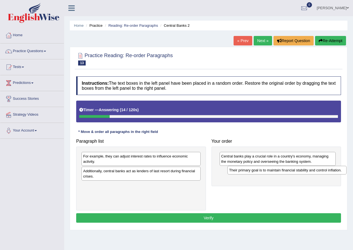
drag, startPoint x: 117, startPoint y: 173, endPoint x: 262, endPoint y: 172, distance: 145.9
click at [262, 172] on div "Their primary goal is to maintain financial stability and control inflation." at bounding box center [286, 170] width 119 height 9
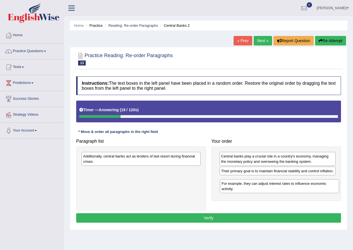
drag, startPoint x: 129, startPoint y: 162, endPoint x: 268, endPoint y: 190, distance: 141.0
click at [268, 190] on div "For example, they can adjust interest rates to influence economic activity." at bounding box center [279, 186] width 119 height 14
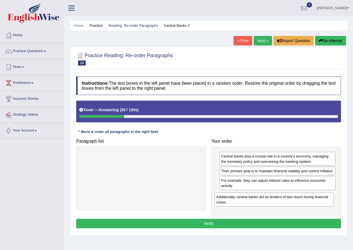
drag, startPoint x: 148, startPoint y: 161, endPoint x: 281, endPoint y: 201, distance: 139.1
click at [281, 201] on div "Additionally, central banks act as lenders of last resort during financial cris…" at bounding box center [273, 200] width 119 height 14
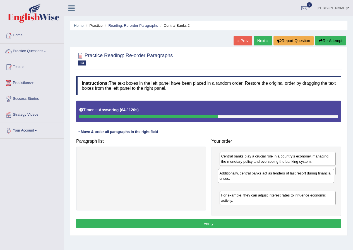
drag, startPoint x: 310, startPoint y: 200, endPoint x: 308, endPoint y: 183, distance: 16.8
click at [308, 183] on div "Additionally, central banks act as lenders of last resort during financial cris…" at bounding box center [276, 176] width 116 height 14
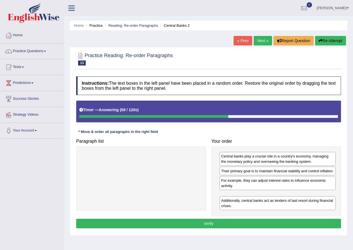
drag, startPoint x: 308, startPoint y: 183, endPoint x: 309, endPoint y: 200, distance: 17.3
click at [309, 201] on div "Additionally, central banks act as lenders of last resort during financial cris…" at bounding box center [277, 203] width 116 height 14
click at [272, 224] on button "Verify" at bounding box center [208, 223] width 265 height 9
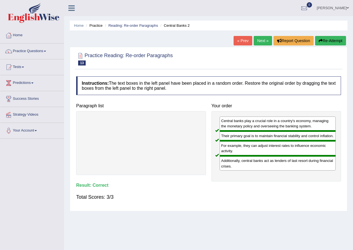
click at [260, 42] on link "Next »" at bounding box center [262, 40] width 18 height 9
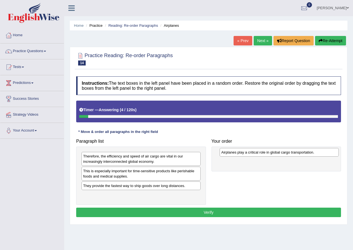
drag, startPoint x: 167, startPoint y: 197, endPoint x: 295, endPoint y: 151, distance: 135.9
click at [295, 151] on div "Airplanes play a critical role in global cargo transportation." at bounding box center [278, 152] width 119 height 9
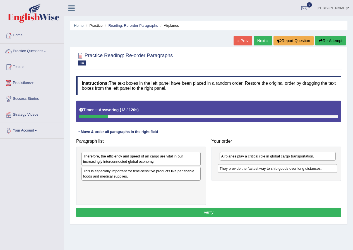
drag, startPoint x: 146, startPoint y: 186, endPoint x: 282, endPoint y: 169, distance: 137.5
click at [282, 169] on div "They provide the fastest way to ship goods over long distances." at bounding box center [277, 168] width 119 height 9
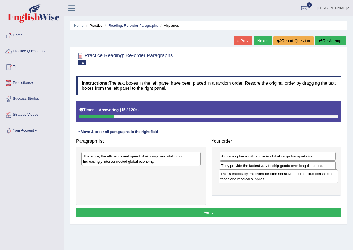
drag, startPoint x: 132, startPoint y: 175, endPoint x: 269, endPoint y: 178, distance: 137.2
click at [269, 178] on div "This is especially important for time-sensitive products like perishable foods …" at bounding box center [278, 177] width 119 height 14
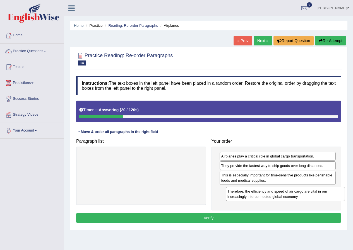
drag, startPoint x: 184, startPoint y: 164, endPoint x: 327, endPoint y: 199, distance: 147.0
click at [327, 199] on div "Therefore, the efficiency and speed of air cargo are vital in our increasingly …" at bounding box center [285, 194] width 119 height 14
click at [282, 219] on button "Verify" at bounding box center [208, 217] width 265 height 9
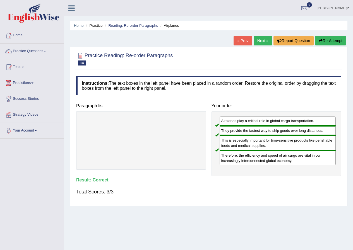
click at [265, 44] on link "Next »" at bounding box center [262, 40] width 18 height 9
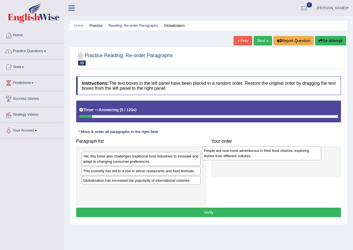
drag, startPoint x: 154, startPoint y: 192, endPoint x: 274, endPoint y: 152, distance: 126.7
click at [274, 152] on div "People are now more adventurous in their food choices, exploring dishes from di…" at bounding box center [261, 153] width 119 height 14
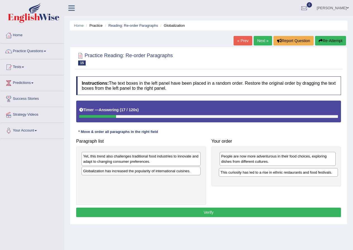
drag, startPoint x: 162, startPoint y: 174, endPoint x: 305, endPoint y: 175, distance: 142.8
click at [305, 175] on div "This curiosity has led to a rise in ethnic restaurants and food festivals." at bounding box center [278, 172] width 119 height 9
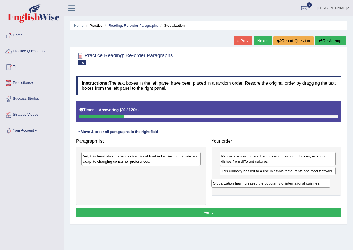
drag, startPoint x: 117, startPoint y: 172, endPoint x: 247, endPoint y: 185, distance: 130.3
click at [247, 185] on div "Globalization has increased the popularity of international cuisines." at bounding box center [270, 183] width 119 height 9
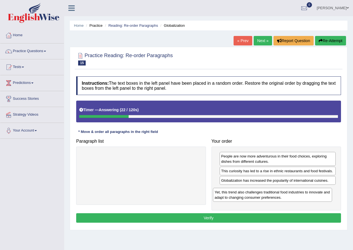
drag, startPoint x: 182, startPoint y: 162, endPoint x: 313, endPoint y: 198, distance: 136.2
click at [313, 198] on div "Yet, this trend also challenges traditional food industries to innovate and ada…" at bounding box center [272, 195] width 119 height 14
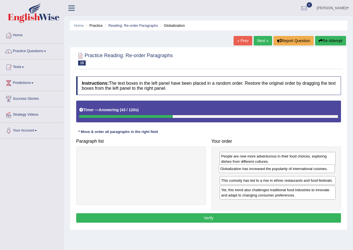
drag, startPoint x: 300, startPoint y: 182, endPoint x: 300, endPoint y: 170, distance: 11.4
click at [300, 170] on div "Globalization has increased the popularity of international cuisines." at bounding box center [277, 169] width 116 height 9
click at [298, 214] on button "Verify" at bounding box center [208, 217] width 265 height 9
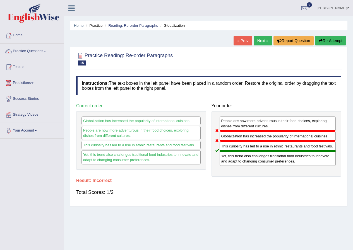
click at [262, 43] on link "Next »" at bounding box center [262, 40] width 18 height 9
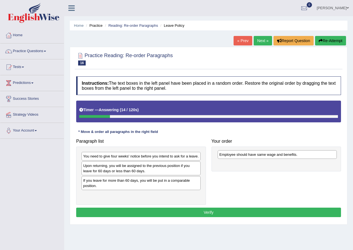
drag, startPoint x: 157, startPoint y: 181, endPoint x: 293, endPoint y: 155, distance: 138.5
click at [293, 155] on div "Employee should have same wage and benefits." at bounding box center [277, 154] width 119 height 9
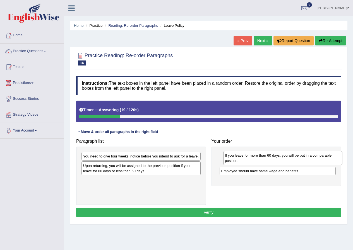
drag, startPoint x: 143, startPoint y: 183, endPoint x: 285, endPoint y: 158, distance: 143.9
click at [285, 158] on div "If you leave for more than 60 days, you will be put in a comparable position." at bounding box center [282, 158] width 119 height 14
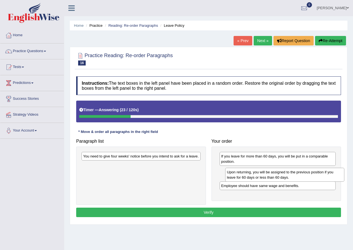
drag, startPoint x: 144, startPoint y: 167, endPoint x: 287, endPoint y: 174, distance: 143.8
click at [287, 174] on div "Upon returning, you will be assigned to the previous position if you leave for …" at bounding box center [284, 175] width 119 height 14
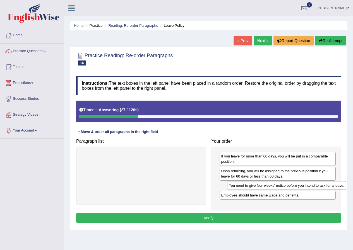
drag, startPoint x: 131, startPoint y: 158, endPoint x: 270, endPoint y: 190, distance: 142.3
click at [270, 190] on div "You need to give four weeks' notice before you intend to ask for a leave." at bounding box center [286, 185] width 119 height 9
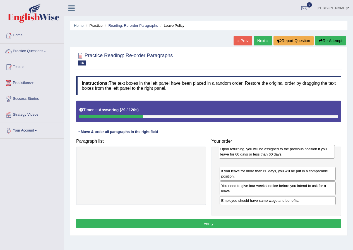
drag, startPoint x: 265, startPoint y: 177, endPoint x: 262, endPoint y: 154, distance: 22.5
click at [262, 154] on div "Upon returning, you will be assigned to the previous position if you leave for …" at bounding box center [277, 152] width 116 height 14
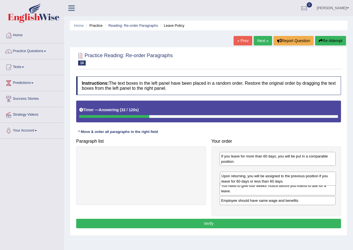
drag, startPoint x: 264, startPoint y: 158, endPoint x: 264, endPoint y: 178, distance: 19.5
click at [264, 178] on div "Upon returning, you will be assigned to the previous position if you leave for …" at bounding box center [278, 179] width 116 height 14
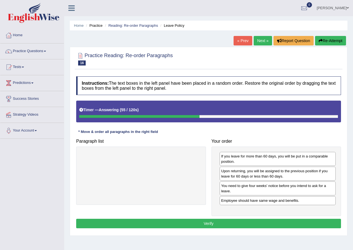
click at [271, 201] on div "Employee should have same wage and benefits." at bounding box center [277, 200] width 116 height 9
click at [270, 221] on button "Verify" at bounding box center [208, 223] width 265 height 9
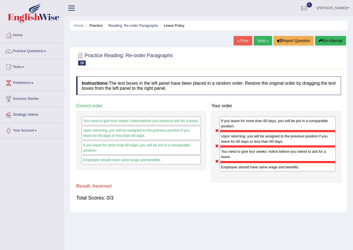
click at [257, 45] on link "Next »" at bounding box center [262, 40] width 18 height 9
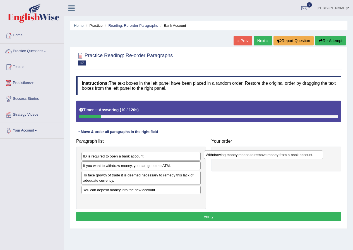
drag, startPoint x: 150, startPoint y: 155, endPoint x: 273, endPoint y: 153, distance: 122.4
click at [273, 153] on div "Withdrawing money means to remove money from a bank account." at bounding box center [263, 155] width 119 height 9
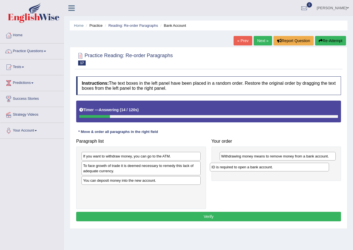
drag, startPoint x: 149, startPoint y: 156, endPoint x: 278, endPoint y: 167, distance: 129.9
click at [278, 167] on div "ID is required to open a bank account." at bounding box center [269, 167] width 119 height 9
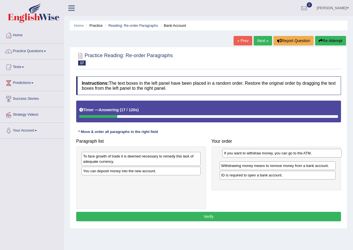
drag, startPoint x: 146, startPoint y: 154, endPoint x: 286, endPoint y: 151, distance: 139.5
click at [286, 151] on div "If you want to withdraw money, you can go to the ATM." at bounding box center [281, 153] width 119 height 9
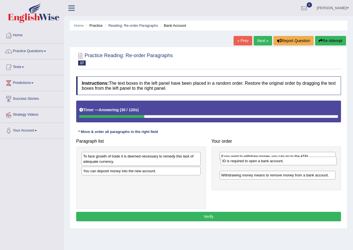
drag, startPoint x: 260, startPoint y: 178, endPoint x: 261, endPoint y: 163, distance: 14.8
click at [261, 163] on div "ID is required to open a bank account." at bounding box center [279, 161] width 116 height 9
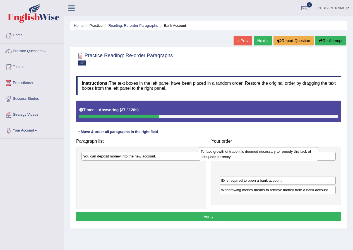
drag, startPoint x: 137, startPoint y: 161, endPoint x: 254, endPoint y: 157, distance: 117.5
click at [254, 157] on div "To face growth of trade it is deemed necessary to remedy this lack of adequate …" at bounding box center [258, 154] width 119 height 14
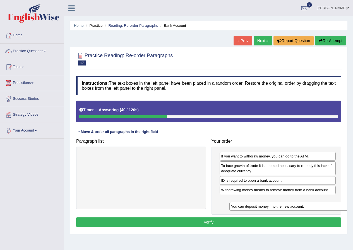
drag, startPoint x: 149, startPoint y: 153, endPoint x: 297, endPoint y: 203, distance: 156.1
click at [297, 203] on div "You can deposit money into the new account." at bounding box center [288, 206] width 119 height 9
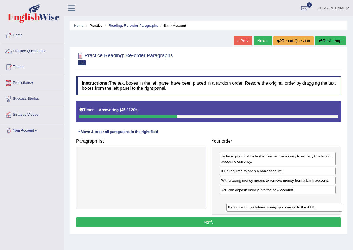
drag, startPoint x: 269, startPoint y: 156, endPoint x: 275, endPoint y: 204, distance: 48.1
click at [275, 204] on div "If you want to withdraw money, you can go to the ATM." at bounding box center [284, 207] width 116 height 9
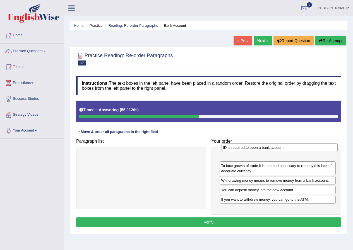
drag, startPoint x: 269, startPoint y: 173, endPoint x: 271, endPoint y: 149, distance: 23.5
click at [271, 149] on div "ID is required to open a bank account." at bounding box center [279, 147] width 116 height 9
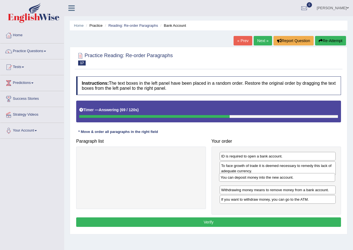
drag, startPoint x: 286, startPoint y: 191, endPoint x: 285, endPoint y: 178, distance: 12.6
click at [285, 178] on div "You can deposit money into the new account." at bounding box center [277, 177] width 116 height 9
click at [280, 218] on button "Verify" at bounding box center [208, 222] width 265 height 9
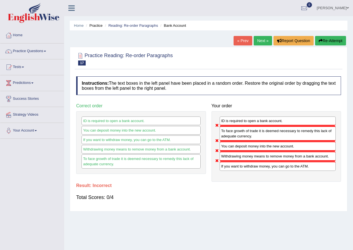
click at [264, 39] on link "Next »" at bounding box center [262, 40] width 18 height 9
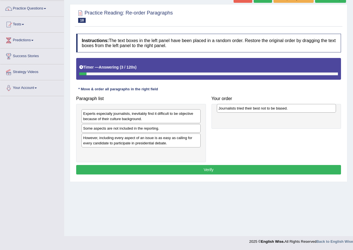
drag, startPoint x: 143, startPoint y: 153, endPoint x: 274, endPoint y: 108, distance: 138.5
click at [274, 108] on div "Journalists tried their best not to be biased." at bounding box center [276, 108] width 119 height 9
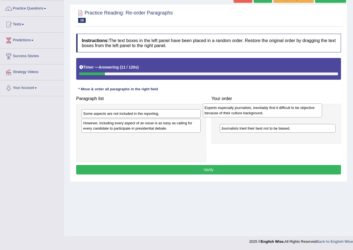
drag, startPoint x: 130, startPoint y: 115, endPoint x: 251, endPoint y: 110, distance: 121.5
click at [251, 110] on div "Experts especially journalists, inevitably find it difficult to be objective be…" at bounding box center [262, 110] width 119 height 14
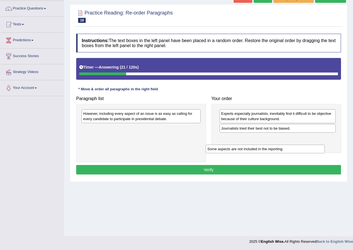
drag, startPoint x: 154, startPoint y: 114, endPoint x: 278, endPoint y: 149, distance: 129.1
click at [278, 149] on div "Some aspects are not included in the reporting." at bounding box center [265, 149] width 119 height 9
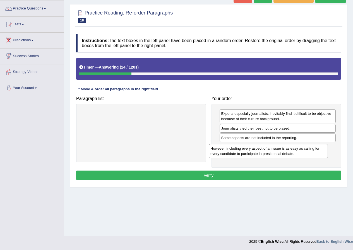
drag, startPoint x: 144, startPoint y: 112, endPoint x: 274, endPoint y: 145, distance: 134.8
click at [274, 145] on div "However, including every aspect of an issue is as easy as calling for every can…" at bounding box center [268, 151] width 119 height 14
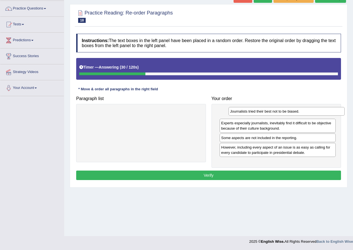
drag, startPoint x: 278, startPoint y: 130, endPoint x: 281, endPoint y: 117, distance: 13.5
click at [281, 116] on div "Journalists tried their best not to be biased." at bounding box center [286, 111] width 116 height 9
click at [273, 172] on div "Instructions: The text boxes in the left panel have been placed in a random ord…" at bounding box center [208, 108] width 267 height 154
click at [232, 173] on button "Verify" at bounding box center [208, 175] width 265 height 9
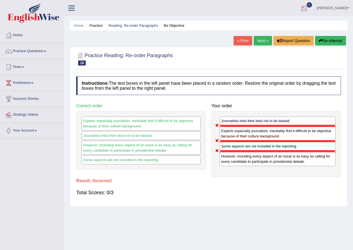
click at [260, 42] on link "Next »" at bounding box center [262, 40] width 18 height 9
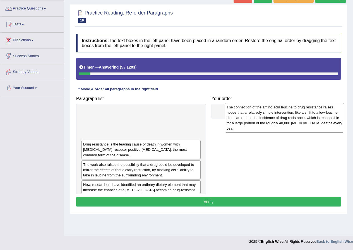
drag, startPoint x: 146, startPoint y: 127, endPoint x: 283, endPoint y: 123, distance: 137.3
click at [283, 123] on div "The connection of the amino acid leucine to drug resistance raises hopes that a…" at bounding box center [284, 118] width 119 height 30
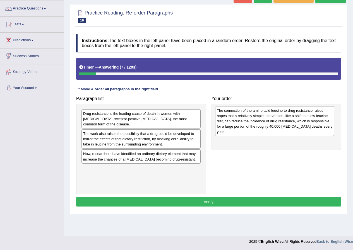
drag, startPoint x: 192, startPoint y: 128, endPoint x: 318, endPoint y: 130, distance: 126.6
click at [318, 130] on div "The connection of the amino acid leucine to drug resistance raises hopes that a…" at bounding box center [274, 121] width 119 height 30
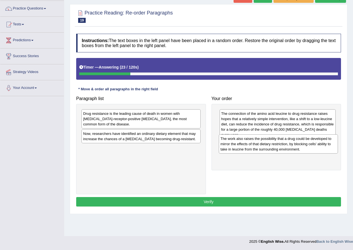
drag, startPoint x: 128, startPoint y: 136, endPoint x: 265, endPoint y: 146, distance: 137.9
click at [265, 146] on div "The work also raises the possibility that a drug could be developed to mirror t…" at bounding box center [278, 143] width 119 height 19
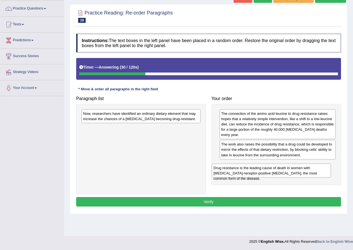
drag, startPoint x: 152, startPoint y: 117, endPoint x: 286, endPoint y: 170, distance: 144.0
click at [285, 170] on div "Drug resistance is the leading cause of death in women with [MEDICAL_DATA]-rece…" at bounding box center [271, 171] width 119 height 14
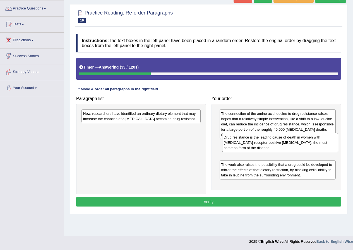
drag, startPoint x: 280, startPoint y: 171, endPoint x: 281, endPoint y: 146, distance: 25.4
click at [281, 146] on div "Drug resistance is the leading cause of death in women with [MEDICAL_DATA]-rece…" at bounding box center [280, 142] width 116 height 19
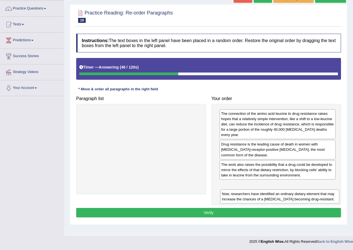
drag, startPoint x: 155, startPoint y: 117, endPoint x: 293, endPoint y: 197, distance: 160.2
click at [293, 197] on div "Now, researchers have identified an ordinary dietary element that may increase …" at bounding box center [279, 197] width 119 height 14
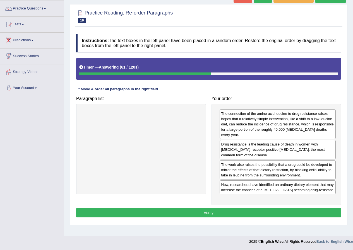
click at [276, 153] on div "Drug resistance is the leading cause of death in women with [MEDICAL_DATA]-rece…" at bounding box center [277, 149] width 116 height 19
drag, startPoint x: 288, startPoint y: 156, endPoint x: 285, endPoint y: 155, distance: 3.0
click at [285, 155] on div "Drug resistance is the leading cause of death in women with [MEDICAL_DATA]-rece…" at bounding box center [275, 148] width 116 height 19
click at [261, 188] on div "Now, researchers have identified an ordinary dietary element that may increase …" at bounding box center [275, 187] width 116 height 14
click at [259, 211] on button "Verify" at bounding box center [208, 212] width 265 height 9
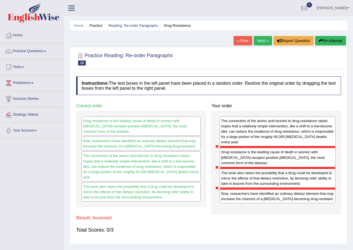
click at [327, 41] on button "Re-Attempt" at bounding box center [330, 40] width 31 height 9
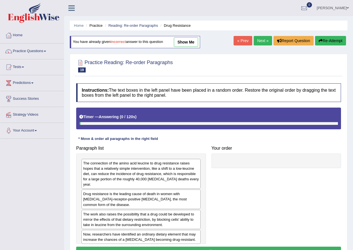
scroll to position [43, 0]
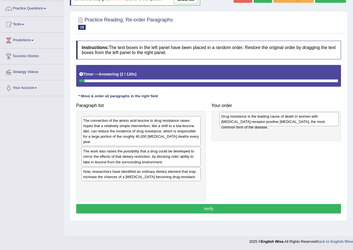
drag, startPoint x: 153, startPoint y: 156, endPoint x: 291, endPoint y: 121, distance: 141.8
click at [291, 121] on div "Drug resistance is the leading cause of death in women with [MEDICAL_DATA]-rece…" at bounding box center [278, 119] width 119 height 14
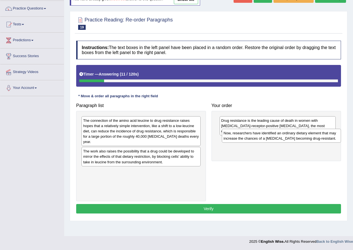
drag, startPoint x: 120, startPoint y: 176, endPoint x: 260, endPoint y: 137, distance: 145.5
click at [260, 137] on div "Now, researchers have identified an ordinary dietary element that may increase …" at bounding box center [281, 136] width 119 height 14
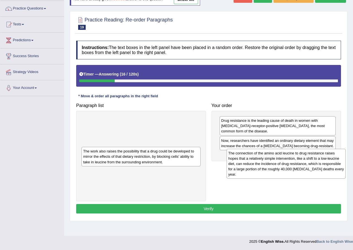
drag, startPoint x: 163, startPoint y: 136, endPoint x: 308, endPoint y: 169, distance: 148.6
click at [308, 169] on div "The connection of the amino acid leucine to drug resistance raises hopes that a…" at bounding box center [285, 164] width 119 height 30
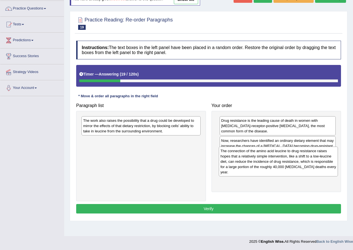
drag, startPoint x: 179, startPoint y: 139, endPoint x: 317, endPoint y: 169, distance: 140.5
click at [317, 169] on div "The connection of the amino acid leucine to drug resistance raises hopes that a…" at bounding box center [278, 162] width 119 height 30
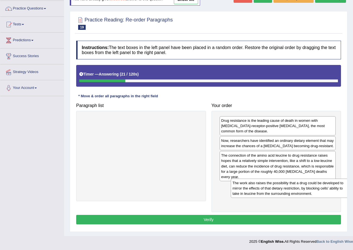
drag, startPoint x: 179, startPoint y: 127, endPoint x: 329, endPoint y: 190, distance: 161.7
click at [329, 190] on div "The work also raises the possibility that a drug could be developed to mirror t…" at bounding box center [290, 188] width 119 height 19
click at [286, 218] on button "Verify" at bounding box center [208, 219] width 265 height 9
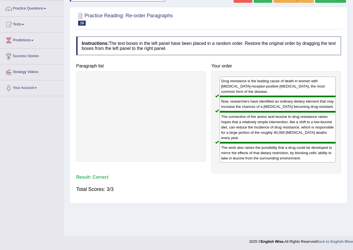
scroll to position [0, 0]
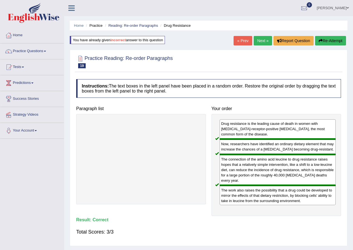
click at [259, 40] on link "Next »" at bounding box center [262, 40] width 18 height 9
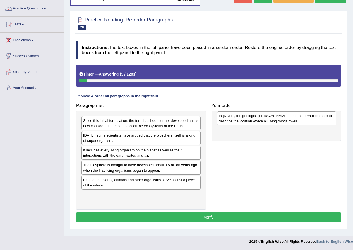
drag, startPoint x: 157, startPoint y: 134, endPoint x: 292, endPoint y: 115, distance: 136.9
click at [292, 115] on div "In [DATE], the geologist [PERSON_NAME] used the term biosphere to describe the …" at bounding box center [276, 119] width 119 height 14
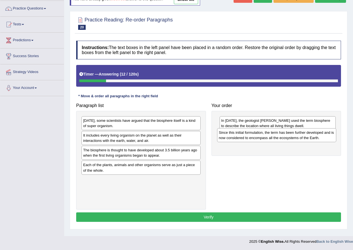
drag, startPoint x: 148, startPoint y: 122, endPoint x: 283, endPoint y: 134, distance: 136.1
click at [283, 134] on div "Since this initial formulation, the term has been further developed and is now …" at bounding box center [276, 135] width 119 height 14
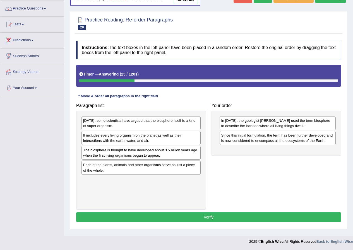
click at [151, 125] on div "Today, some scientists have argued that the biosphere itself is a kind of super…" at bounding box center [140, 123] width 119 height 14
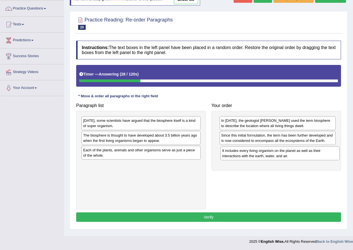
drag, startPoint x: 156, startPoint y: 142, endPoint x: 295, endPoint y: 157, distance: 139.7
click at [295, 157] on div "It includes every living organism on the planet as well as their interactions w…" at bounding box center [279, 153] width 119 height 14
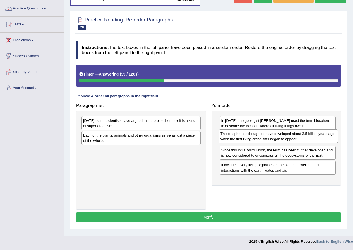
drag, startPoint x: 178, startPoint y: 137, endPoint x: 315, endPoint y: 136, distance: 137.2
click at [315, 136] on div "The biosphere is thought to have developed about 3.5 billion years ago when the…" at bounding box center [278, 136] width 119 height 14
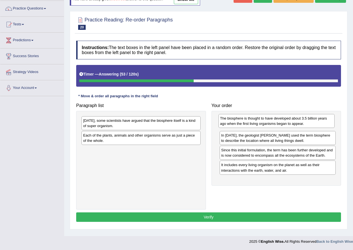
drag, startPoint x: 295, startPoint y: 138, endPoint x: 294, endPoint y: 122, distance: 15.4
click at [294, 122] on div "The biosphere is thought to have developed about 3.5 billion years ago when the…" at bounding box center [276, 121] width 116 height 14
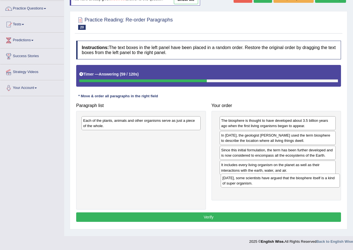
drag, startPoint x: 139, startPoint y: 121, endPoint x: 278, endPoint y: 179, distance: 150.5
click at [278, 179] on div "Today, some scientists have argued that the biosphere itself is a kind of super…" at bounding box center [280, 181] width 119 height 14
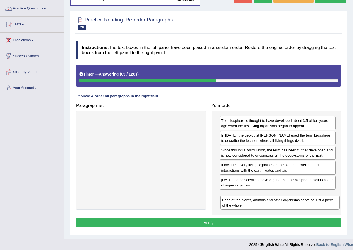
drag, startPoint x: 144, startPoint y: 120, endPoint x: 283, endPoint y: 199, distance: 160.0
click at [283, 199] on div "Each of the plants, animals and other organisms serve as just a piece of the wh…" at bounding box center [279, 203] width 119 height 14
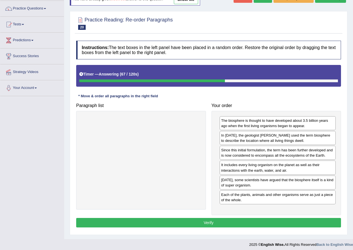
click at [250, 221] on button "Verify" at bounding box center [208, 222] width 265 height 9
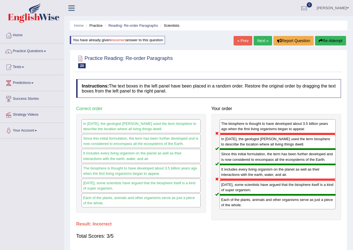
click at [263, 39] on link "Next »" at bounding box center [262, 40] width 18 height 9
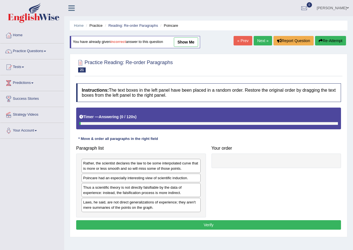
scroll to position [43, 0]
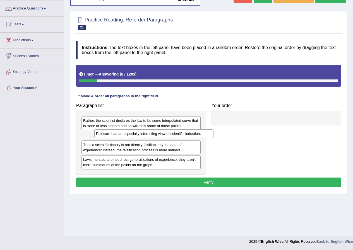
drag, startPoint x: 133, startPoint y: 138, endPoint x: 146, endPoint y: 137, distance: 12.9
click at [146, 137] on div "Poincare had an especially interesting view of scientific induction." at bounding box center [153, 133] width 119 height 9
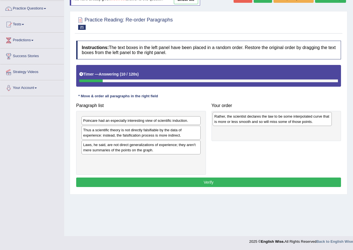
drag, startPoint x: 153, startPoint y: 127, endPoint x: 284, endPoint y: 122, distance: 131.4
click at [284, 122] on div "Rather, the scientist declares the law to be some interpolated curve that is mo…" at bounding box center [272, 119] width 119 height 14
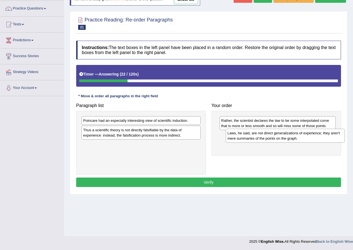
drag, startPoint x: 150, startPoint y: 148, endPoint x: 294, endPoint y: 136, distance: 144.7
click at [294, 136] on div "Laws, he said, are not direct generalizations of experience; they aren't mere s…" at bounding box center [285, 136] width 119 height 14
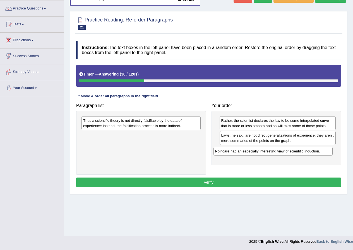
drag, startPoint x: 145, startPoint y: 119, endPoint x: 277, endPoint y: 149, distance: 135.2
click at [277, 149] on div "Poincare had an especially interesting view of scientific induction." at bounding box center [272, 151] width 119 height 9
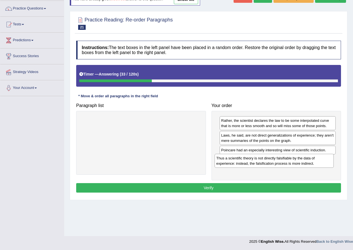
drag, startPoint x: 172, startPoint y: 126, endPoint x: 306, endPoint y: 164, distance: 139.9
click at [306, 164] on div "Thus a scientific theory is not directly falsifiable by the data of experience:…" at bounding box center [273, 161] width 119 height 14
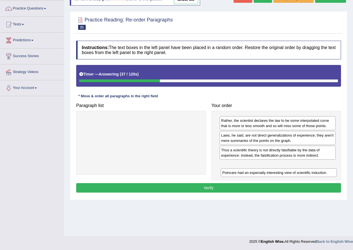
drag, startPoint x: 311, startPoint y: 150, endPoint x: 314, endPoint y: 165, distance: 14.9
click at [313, 169] on div "Poincare had an especially interesting view of scientific induction." at bounding box center [279, 172] width 116 height 9
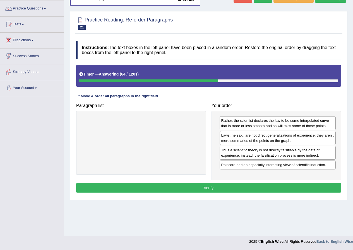
click at [197, 185] on button "Verify" at bounding box center [208, 187] width 265 height 9
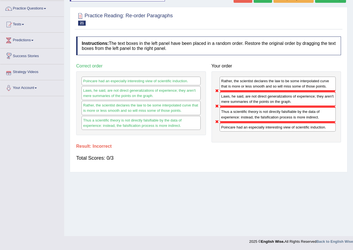
scroll to position [15, 0]
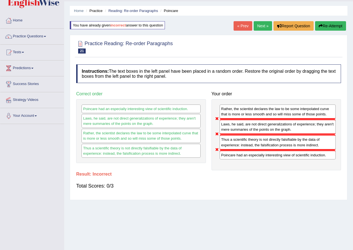
click at [259, 27] on link "Next »" at bounding box center [262, 25] width 18 height 9
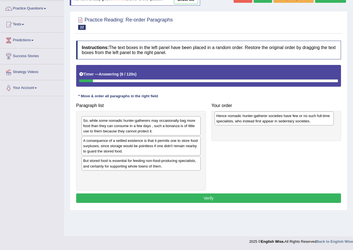
drag, startPoint x: 157, startPoint y: 145, endPoint x: 290, endPoint y: 120, distance: 135.3
click at [290, 120] on div "Hence nomadic hunter-gatherer societies have few or no such full-time specialis…" at bounding box center [273, 119] width 119 height 14
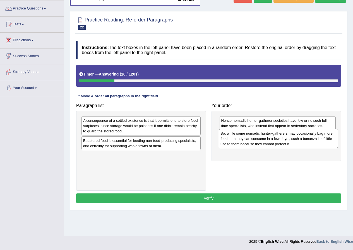
drag, startPoint x: 131, startPoint y: 127, endPoint x: 268, endPoint y: 140, distance: 137.8
click at [268, 140] on div "So, while some nomadic hunter-gatherers may occasionally bag more food than the…" at bounding box center [278, 138] width 119 height 19
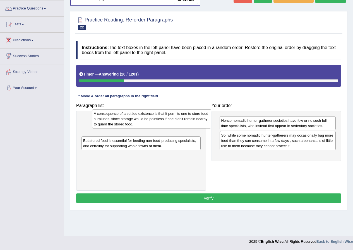
drag, startPoint x: 117, startPoint y: 125, endPoint x: 124, endPoint y: 108, distance: 19.3
click at [124, 109] on div "A consequence of a settled existence is that it permits one to store food surpl…" at bounding box center [151, 118] width 119 height 19
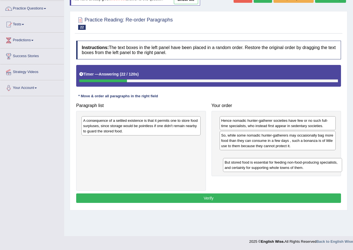
drag, startPoint x: 129, startPoint y: 150, endPoint x: 272, endPoint y: 170, distance: 145.3
click at [272, 170] on div "But stored food is essential for feeding non-food-producing specialists, and ce…" at bounding box center [282, 165] width 119 height 14
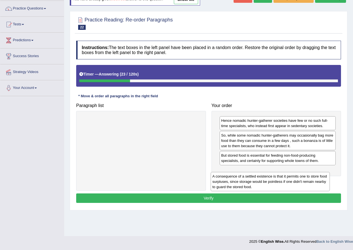
drag, startPoint x: 171, startPoint y: 129, endPoint x: 303, endPoint y: 176, distance: 139.5
click at [303, 176] on div "A consequence of a settled existence is that it permits one to store food surpl…" at bounding box center [270, 181] width 119 height 19
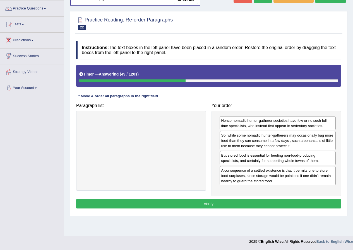
click at [265, 202] on button "Verify" at bounding box center [208, 203] width 265 height 9
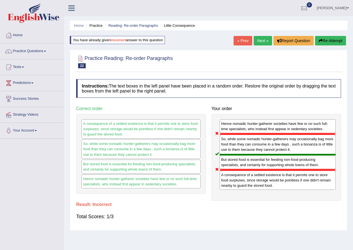
click at [260, 39] on link "Next »" at bounding box center [262, 40] width 18 height 9
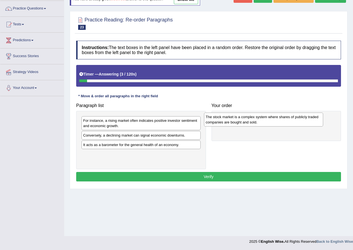
drag, startPoint x: 148, startPoint y: 141, endPoint x: 270, endPoint y: 122, distance: 123.8
click at [270, 122] on div "The stock market is a complex system where shares of publicly traded companies …" at bounding box center [263, 120] width 119 height 14
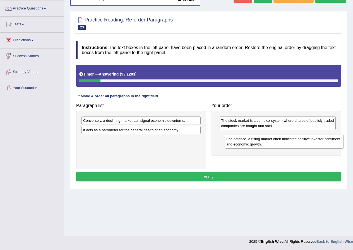
drag, startPoint x: 116, startPoint y: 122, endPoint x: 257, endPoint y: 140, distance: 142.8
click at [257, 140] on div "For instance, a rising market often indicates positive investor sentiment and e…" at bounding box center [283, 142] width 119 height 14
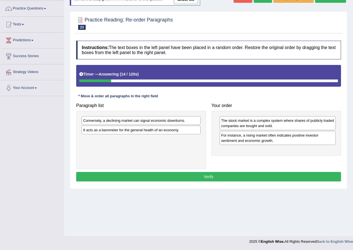
click at [131, 122] on div "Conversely, a declining market can signal economic downturns." at bounding box center [140, 120] width 119 height 9
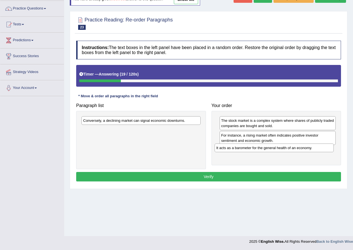
drag, startPoint x: 137, startPoint y: 130, endPoint x: 272, endPoint y: 148, distance: 135.9
click at [272, 148] on div "It acts as a barometer for the general health of an economy." at bounding box center [273, 148] width 119 height 9
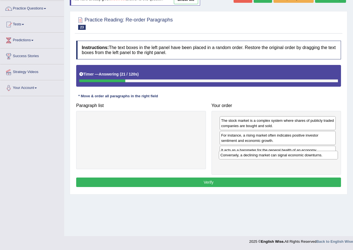
drag, startPoint x: 190, startPoint y: 123, endPoint x: 328, endPoint y: 157, distance: 141.5
click at [328, 157] on div "Conversely, a declining market can signal economic downturns." at bounding box center [278, 155] width 119 height 9
click at [249, 181] on button "Verify" at bounding box center [208, 182] width 265 height 9
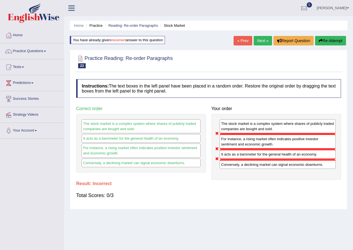
click at [256, 44] on link "Next »" at bounding box center [262, 40] width 18 height 9
